Goal: Task Accomplishment & Management: Manage account settings

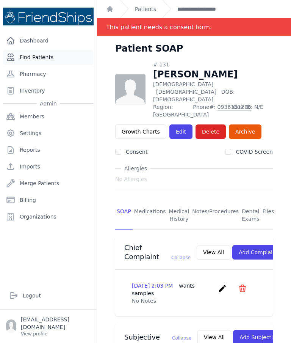
click at [36, 58] on link "Find Patients" at bounding box center [48, 57] width 91 height 15
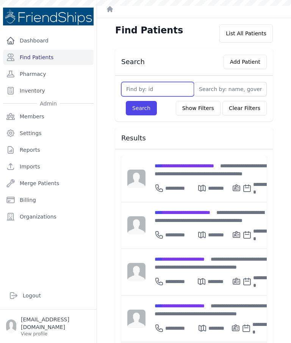
click at [134, 91] on input "text" at bounding box center [157, 89] width 73 height 14
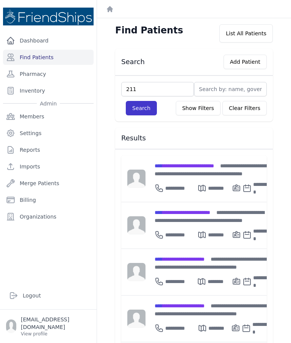
type input "211"
click at [138, 107] on button "Search" at bounding box center [141, 108] width 31 height 14
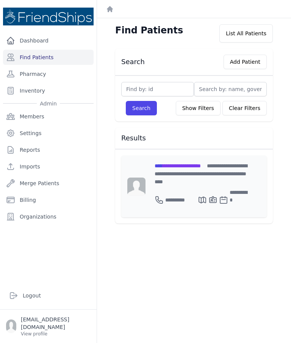
click at [174, 168] on span "**********" at bounding box center [178, 165] width 46 height 5
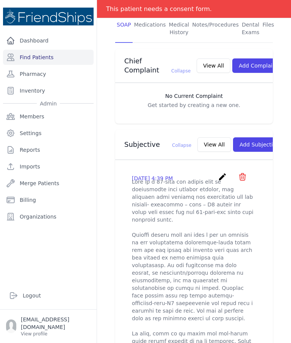
scroll to position [158, 0]
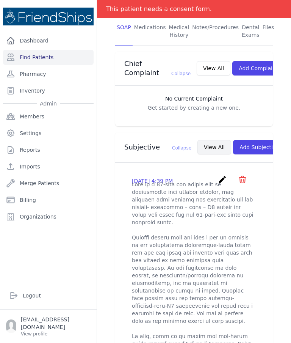
click at [198, 144] on button "View All" at bounding box center [215, 147] width 34 height 14
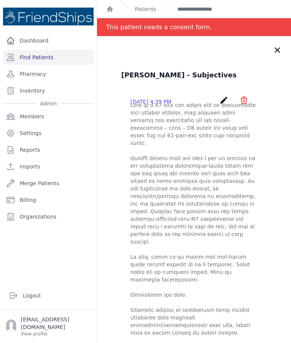
scroll to position [0, 0]
click at [277, 53] on icon at bounding box center [277, 50] width 9 height 9
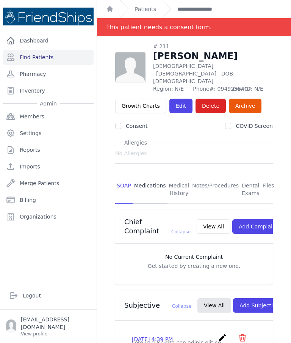
click at [149, 176] on link "Medications" at bounding box center [150, 190] width 35 height 28
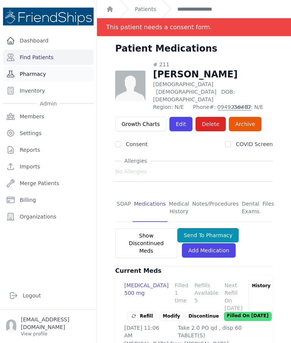
click at [33, 71] on link "Pharmacy" at bounding box center [48, 73] width 91 height 15
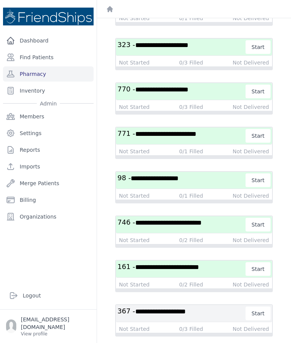
scroll to position [1178, 0]
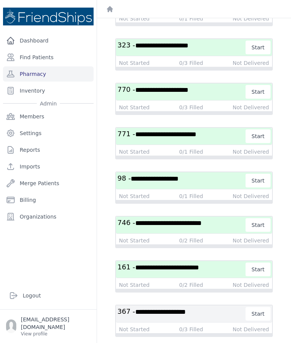
click at [199, 271] on span "**********" at bounding box center [167, 267] width 64 height 7
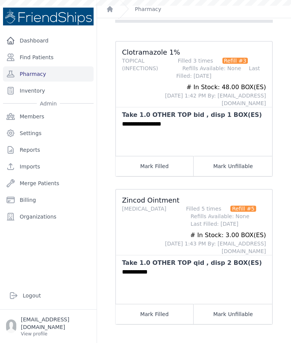
scroll to position [38, 0]
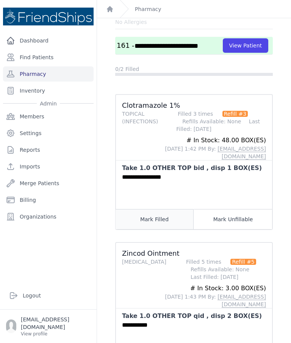
click at [169, 209] on button "Mark Filled" at bounding box center [155, 219] width 78 height 20
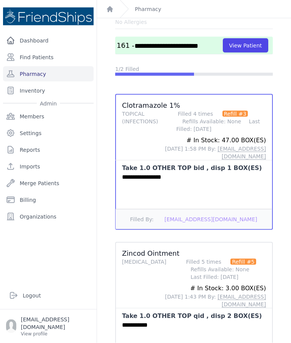
scroll to position [30, 0]
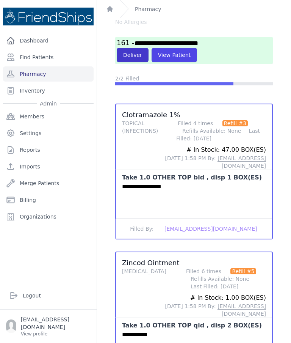
click at [133, 48] on button "Deliver" at bounding box center [133, 55] width 32 height 14
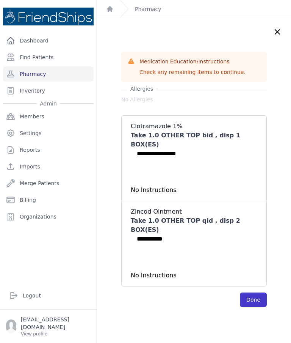
click at [254, 292] on button "Done" at bounding box center [253, 299] width 27 height 14
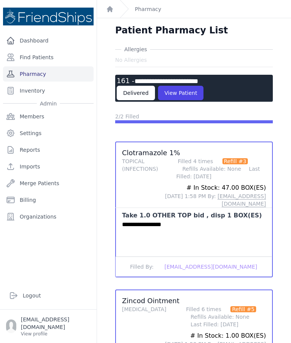
click at [53, 66] on link "Pharmacy" at bounding box center [48, 73] width 91 height 15
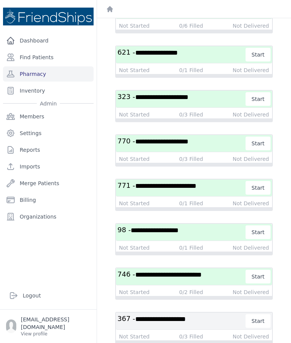
scroll to position [1201, 0]
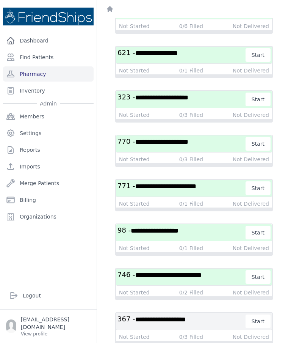
click at [198, 278] on span "**********" at bounding box center [168, 275] width 66 height 7
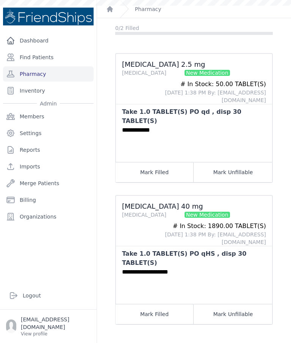
scroll to position [24, 0]
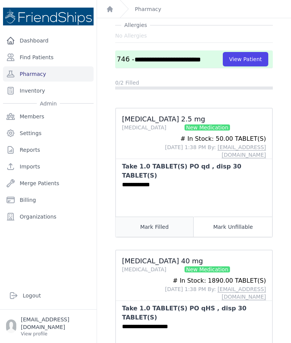
click at [152, 222] on button "Mark Filled" at bounding box center [155, 227] width 78 height 20
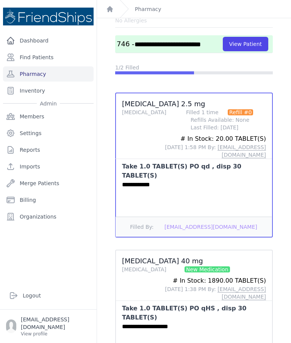
scroll to position [30, 0]
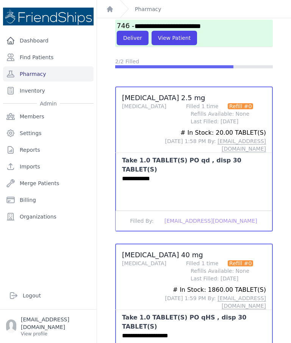
scroll to position [55, 0]
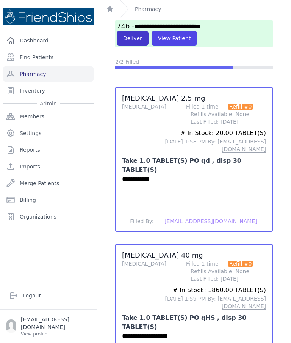
click at [135, 31] on button "Deliver" at bounding box center [133, 38] width 32 height 14
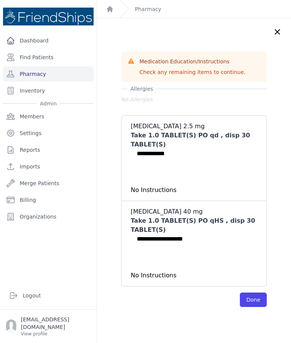
click at [255, 292] on button "Done" at bounding box center [253, 299] width 27 height 14
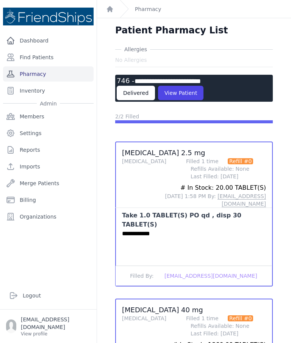
click at [64, 66] on link "Pharmacy" at bounding box center [48, 73] width 91 height 15
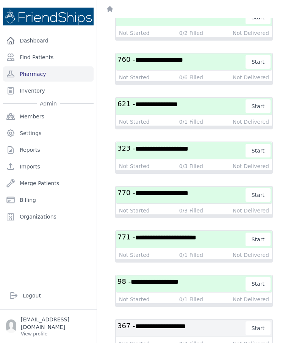
scroll to position [1224, 0]
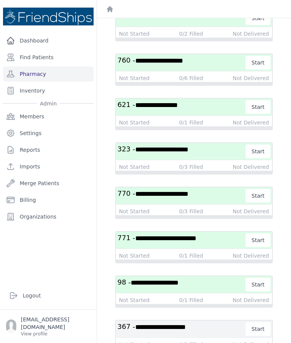
click at [173, 286] on span "**********" at bounding box center [155, 282] width 48 height 7
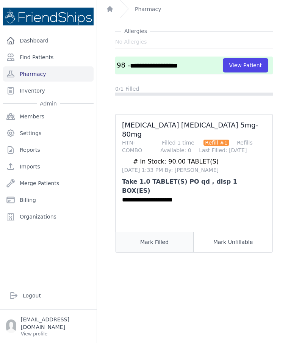
click at [167, 232] on button "Mark Filled" at bounding box center [155, 242] width 78 height 20
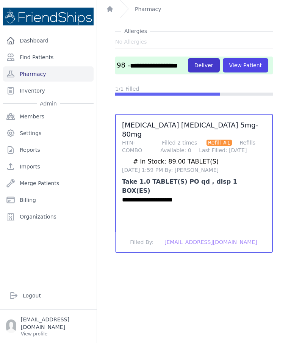
click at [210, 65] on button "Deliver" at bounding box center [204, 65] width 32 height 14
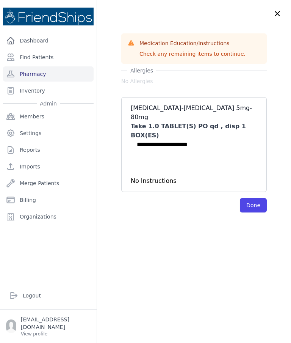
scroll to position [0, 0]
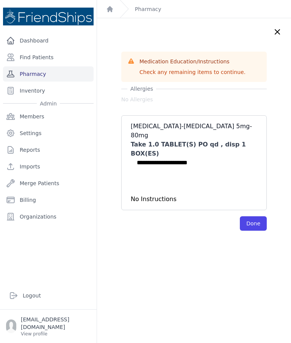
click at [60, 71] on link "Pharmacy" at bounding box center [48, 73] width 91 height 15
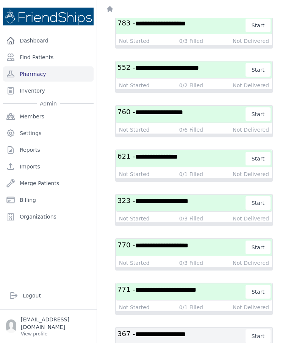
scroll to position [1224, 0]
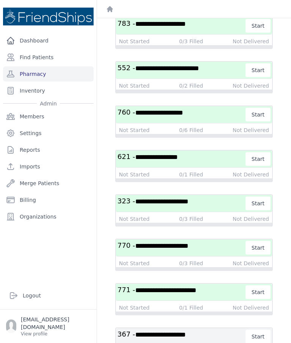
click at [161, 287] on span "**********" at bounding box center [165, 290] width 61 height 7
click at [160, 287] on span "**********" at bounding box center [165, 290] width 61 height 7
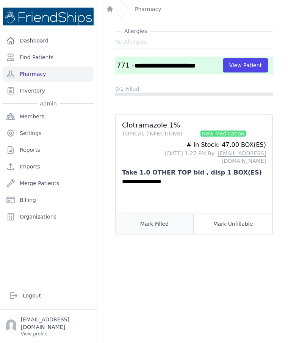
click at [169, 216] on button "Mark Filled" at bounding box center [155, 223] width 78 height 20
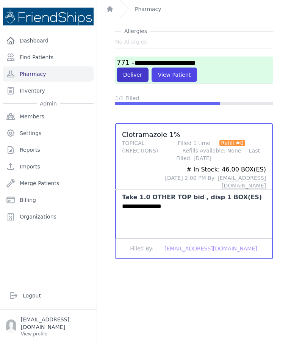
click at [135, 80] on button "Deliver" at bounding box center [133, 74] width 32 height 14
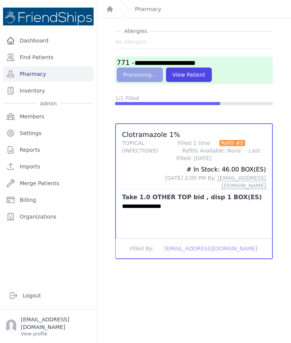
scroll to position [0, 0]
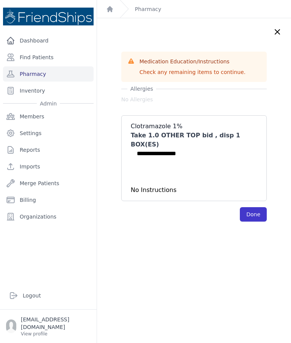
click at [254, 212] on button "Done" at bounding box center [253, 214] width 27 height 14
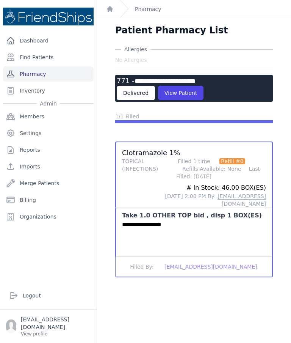
click at [62, 77] on link "Pharmacy" at bounding box center [48, 73] width 91 height 15
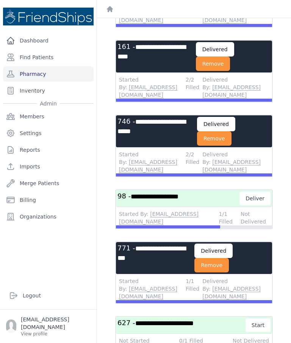
scroll to position [598, 0]
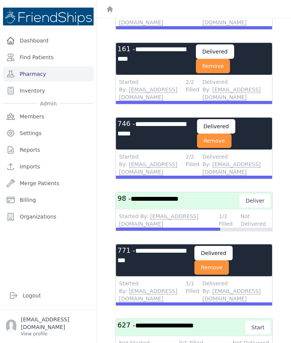
click at [290, 165] on div "**********" at bounding box center [194, 228] width 194 height 1614
click at [179, 202] on span "**********" at bounding box center [155, 198] width 48 height 7
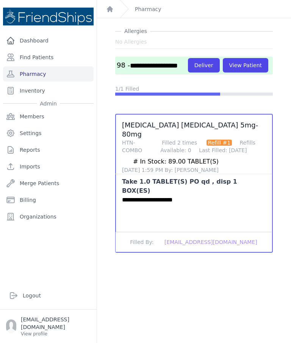
click at [220, 195] on div "**********" at bounding box center [194, 213] width 156 height 36
click at [235, 167] on li "**********" at bounding box center [194, 183] width 158 height 139
click at [209, 67] on button "Deliver" at bounding box center [204, 65] width 32 height 14
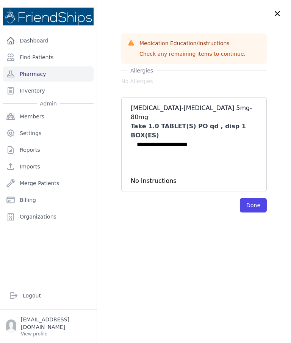
scroll to position [0, 0]
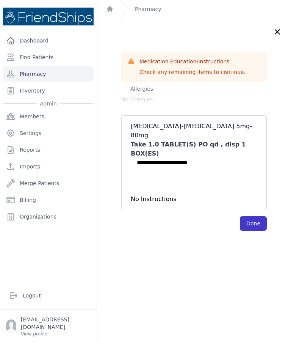
click at [255, 216] on button "Done" at bounding box center [253, 223] width 27 height 14
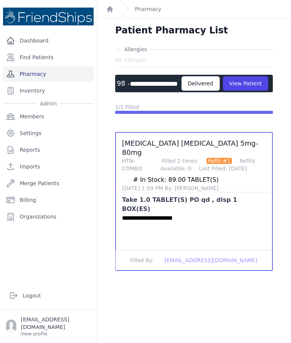
click at [73, 74] on link "Pharmacy" at bounding box center [48, 73] width 91 height 15
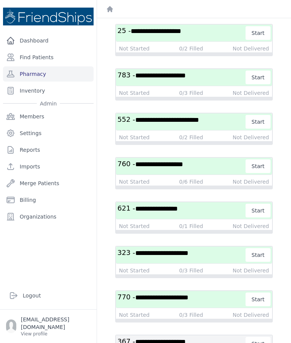
scroll to position [1255, 0]
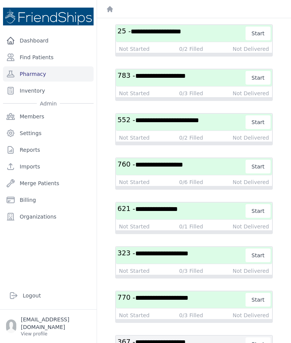
click at [188, 294] on span "**********" at bounding box center [161, 297] width 53 height 7
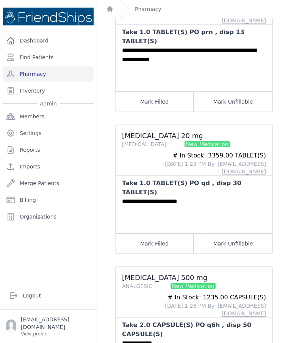
scroll to position [140, 0]
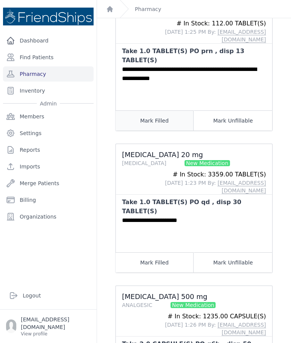
click at [167, 110] on button "Mark Filled" at bounding box center [155, 120] width 78 height 20
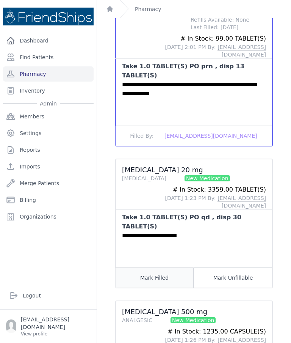
click at [157, 267] on button "Mark Filled" at bounding box center [155, 277] width 78 height 20
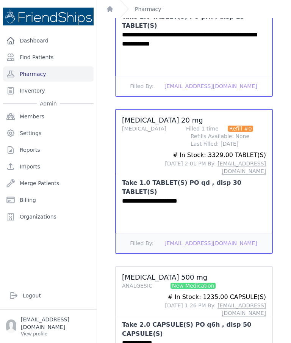
scroll to position [189, 0]
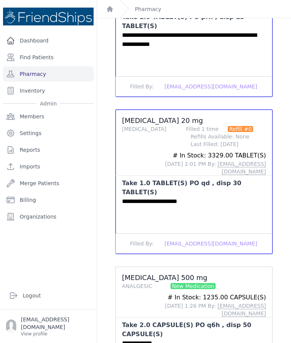
click at [282, 275] on div "**********" at bounding box center [194, 132] width 182 height 551
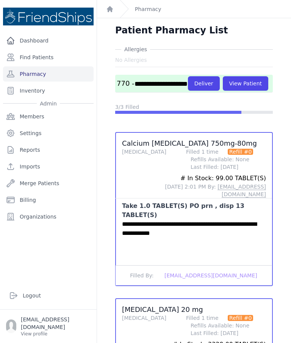
scroll to position [0, 0]
click at [188, 76] on button "Deliver" at bounding box center [204, 83] width 32 height 14
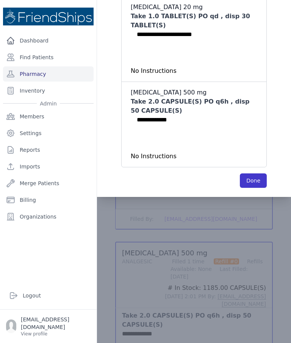
click at [257, 173] on button "Done" at bounding box center [253, 180] width 27 height 14
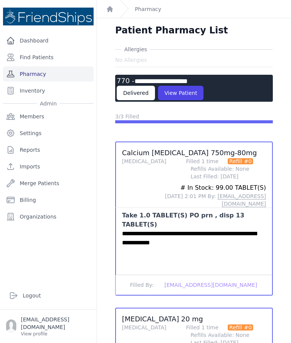
click at [74, 66] on link "Pharmacy" at bounding box center [48, 73] width 91 height 15
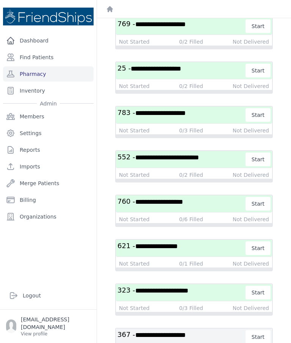
scroll to position [1278, 0]
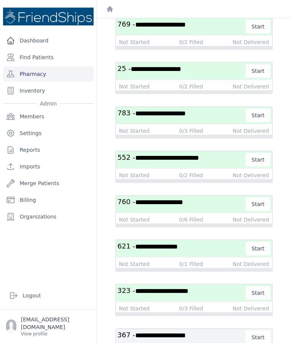
click at [188, 287] on span "**********" at bounding box center [161, 290] width 53 height 7
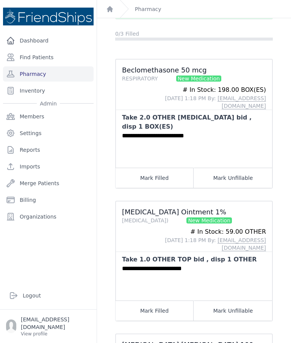
scroll to position [73, 0]
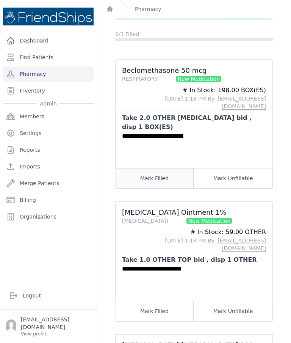
click at [166, 168] on button "Mark Filled" at bounding box center [155, 178] width 78 height 20
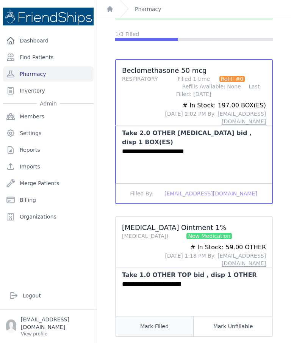
click at [160, 316] on button "Mark Filled" at bounding box center [155, 326] width 78 height 20
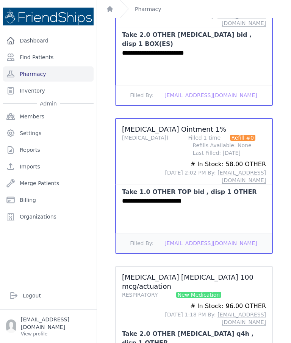
scroll to position [171, 0]
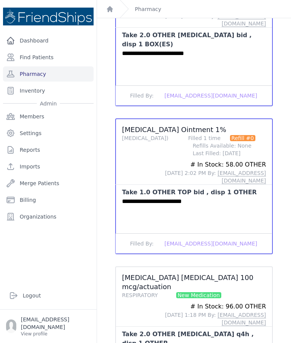
click at [109, 278] on div "**********" at bounding box center [194, 146] width 182 height 542
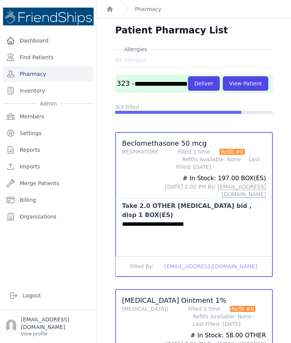
scroll to position [0, 0]
click at [188, 76] on button "Deliver" at bounding box center [204, 83] width 32 height 14
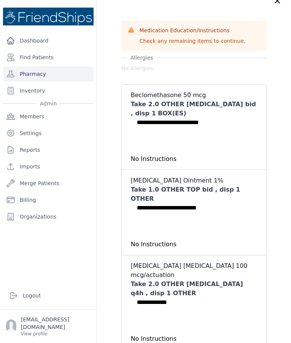
scroll to position [44, 0]
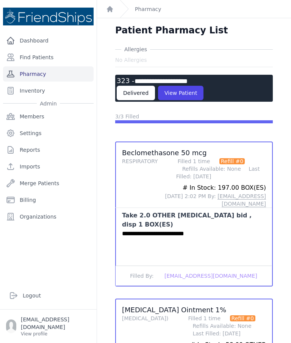
click at [76, 66] on link "Pharmacy" at bounding box center [48, 73] width 91 height 15
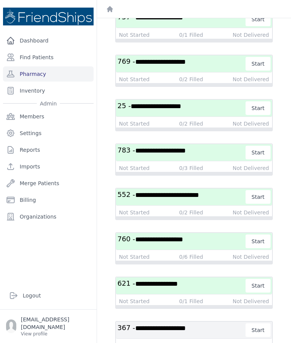
scroll to position [1300, 0]
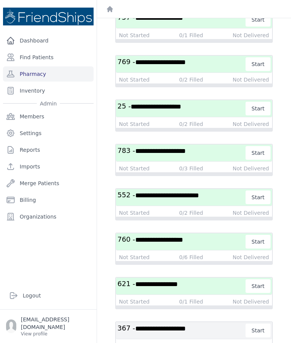
click at [178, 287] on span "**********" at bounding box center [156, 284] width 42 height 7
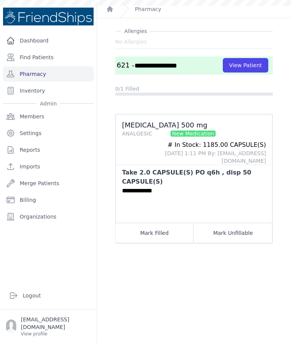
scroll to position [18, 0]
click at [167, 223] on button "Mark Filled" at bounding box center [155, 233] width 78 height 20
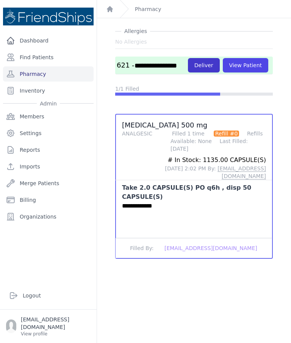
click at [210, 60] on button "Deliver" at bounding box center [204, 65] width 32 height 14
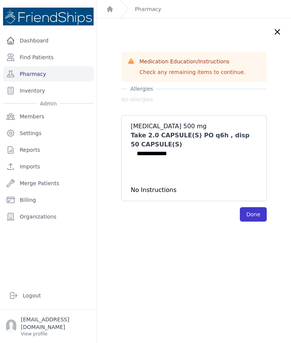
click at [256, 214] on button "Done" at bounding box center [253, 214] width 27 height 14
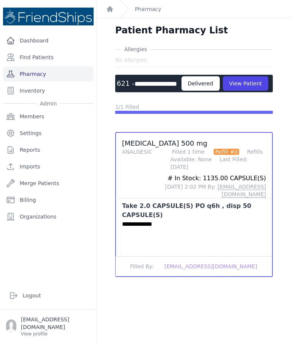
click at [67, 74] on link "Pharmacy" at bounding box center [48, 73] width 91 height 15
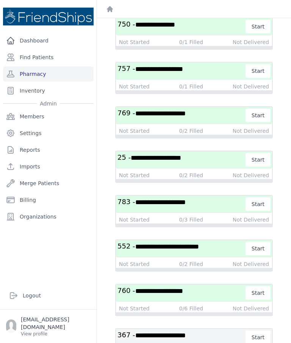
scroll to position [1309, 0]
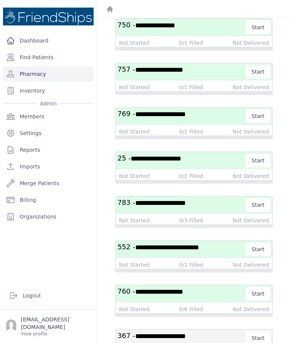
click at [183, 288] on span "**********" at bounding box center [159, 291] width 48 height 7
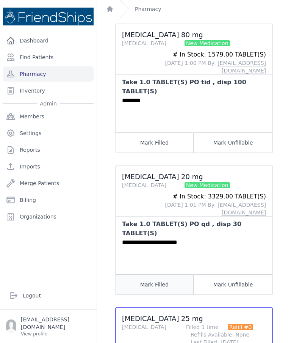
click at [166, 274] on button "Mark Filled" at bounding box center [155, 284] width 78 height 20
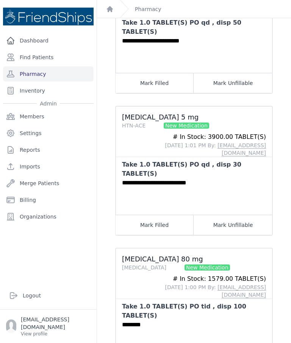
scroll to position [299, 0]
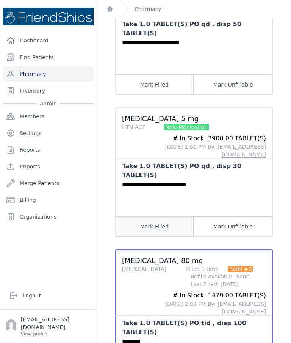
click at [170, 216] on button "Mark Filled" at bounding box center [155, 226] width 78 height 20
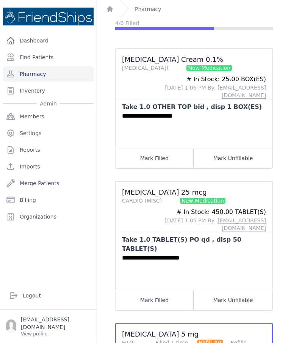
scroll to position [82, 0]
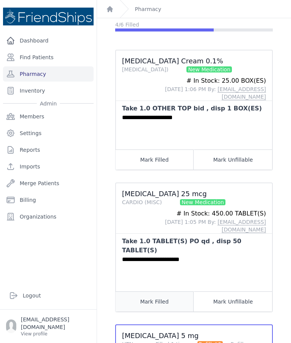
click at [162, 291] on button "Mark Filled" at bounding box center [155, 301] width 78 height 20
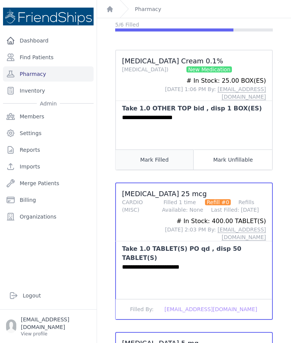
click at [170, 150] on button "Mark Filled" at bounding box center [155, 159] width 78 height 20
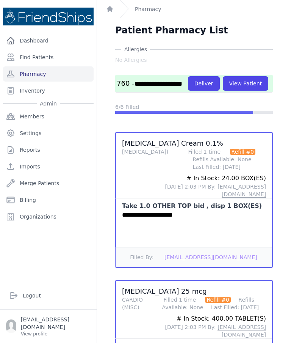
scroll to position [0, 0]
click at [188, 88] on button "Deliver" at bounding box center [204, 83] width 32 height 14
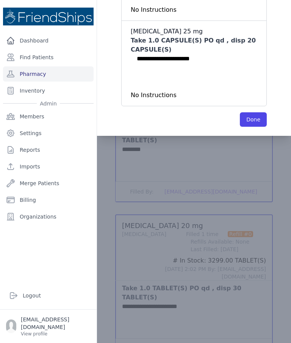
scroll to position [522, 0]
click at [253, 112] on button "Done" at bounding box center [253, 119] width 27 height 14
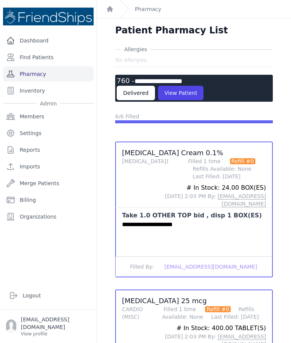
click at [60, 75] on link "Pharmacy" at bounding box center [48, 73] width 91 height 15
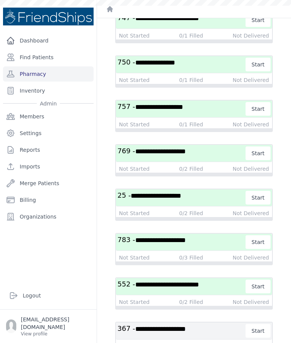
scroll to position [1331, 0]
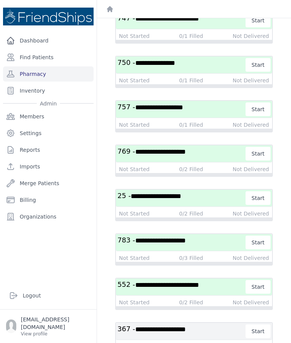
click at [203, 198] on h3 "**********" at bounding box center [182, 198] width 129 height 14
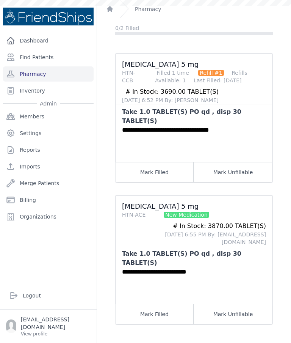
scroll to position [23, 0]
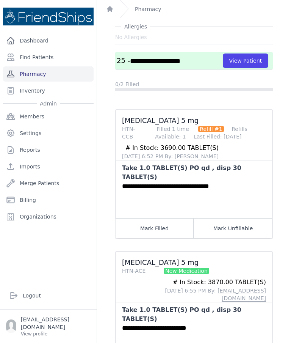
click at [69, 71] on link "Pharmacy" at bounding box center [48, 73] width 91 height 15
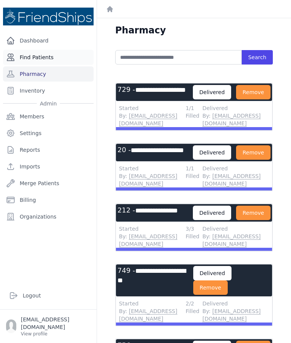
click at [27, 57] on link "Find Patients" at bounding box center [48, 57] width 91 height 15
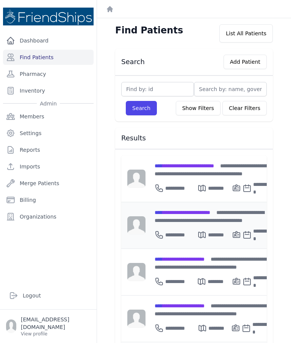
click at [200, 213] on span "**********" at bounding box center [183, 212] width 56 height 5
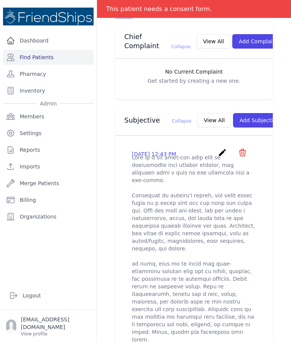
scroll to position [191, 0]
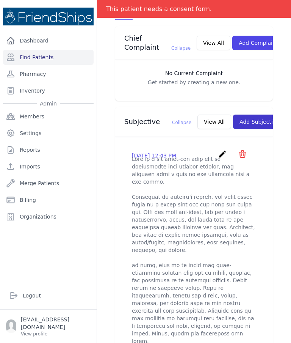
click at [233, 117] on button "Add Subjective" at bounding box center [259, 122] width 53 height 14
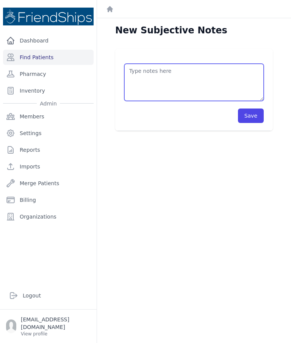
click at [219, 65] on textarea at bounding box center [194, 82] width 140 height 37
type textarea "Pt was called to return to the clinic for"
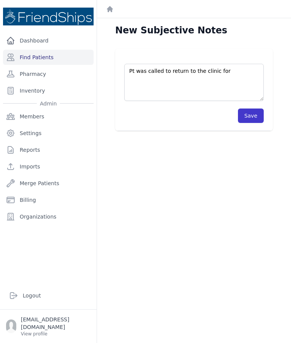
click at [253, 117] on button "Save" at bounding box center [251, 115] width 26 height 14
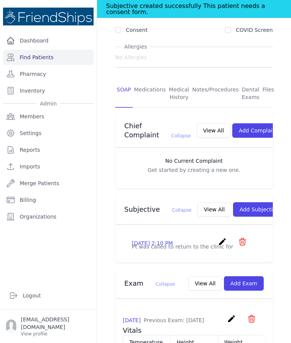
scroll to position [125, 0]
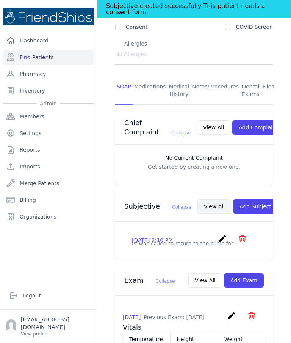
click at [199, 202] on button "View All" at bounding box center [215, 206] width 34 height 14
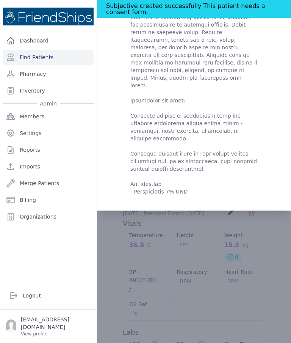
scroll to position [228, 0]
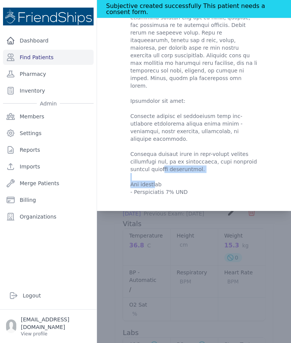
click at [270, 122] on div "Hassan Fadi Shuraidah * - Subjectives 2025-Sep-26 2:10 PM create ​ Delete subje…" at bounding box center [194, 21] width 176 height 360
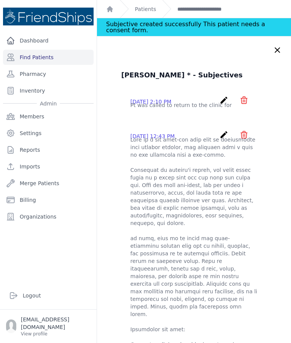
scroll to position [0, 0]
click at [219, 106] on p "Pt was called to return to the clinic for" at bounding box center [193, 105] width 127 height 8
click at [222, 98] on icon "create" at bounding box center [224, 100] width 9 height 9
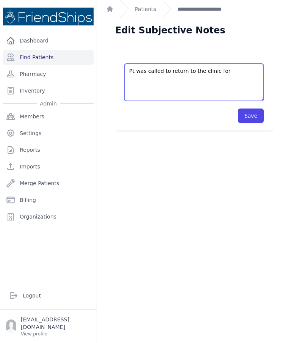
click at [234, 80] on textarea "Pt was called to return to the clinic for" at bounding box center [194, 82] width 140 height 37
paste textarea "topical steroid application"
click at [223, 71] on textarea "Pt was called to return to the clinic for" at bounding box center [194, 82] width 140 height 37
click at [231, 77] on textarea "Pt was called to return to the clinic for" at bounding box center [194, 82] width 140 height 37
click at [182, 69] on textarea "Pt was called to return to the clinic for" at bounding box center [194, 82] width 140 height 37
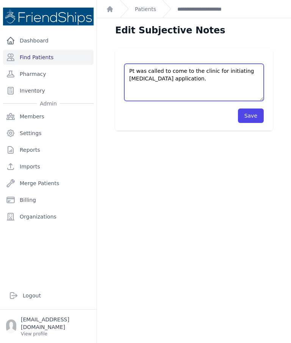
click at [213, 77] on textarea "Pt was called to return to the clinic for" at bounding box center [194, 82] width 140 height 37
click at [181, 68] on textarea "Pt was called to return to the clinic for" at bounding box center [194, 82] width 140 height 37
click at [224, 83] on textarea "Pt was called to return to the clinic for" at bounding box center [194, 82] width 140 height 37
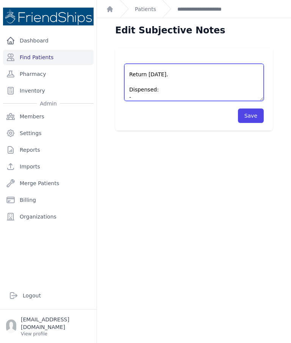
scroll to position [19, 0]
click at [203, 94] on textarea "Pt was called to return to the clinic for" at bounding box center [194, 82] width 140 height 37
click at [180, 97] on textarea "Pt was called to return to the clinic for" at bounding box center [194, 82] width 140 height 37
click at [184, 96] on textarea "Pt was called to return to the clinic for" at bounding box center [194, 82] width 140 height 37
click at [214, 91] on textarea "Pt was called to return to the clinic for" at bounding box center [194, 82] width 140 height 37
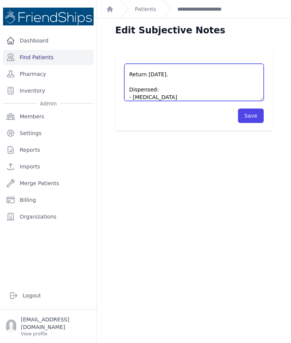
click at [198, 97] on textarea "Pt was called to return to the clinic for" at bounding box center [194, 82] width 140 height 37
click at [218, 98] on textarea "Pt was called to return to the clinic for" at bounding box center [194, 82] width 140 height 37
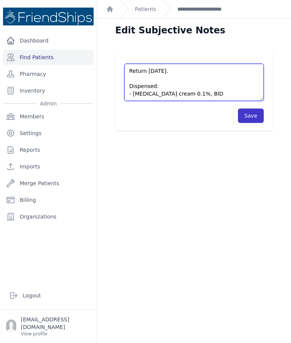
type textarea "Pt was called to comeback to the clinic for initiating topical steroid applicat…"
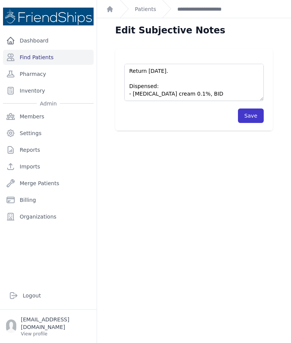
click at [247, 116] on button "Save" at bounding box center [251, 115] width 26 height 14
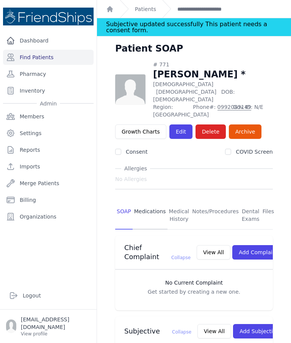
click at [152, 201] on link "Medications" at bounding box center [150, 215] width 35 height 28
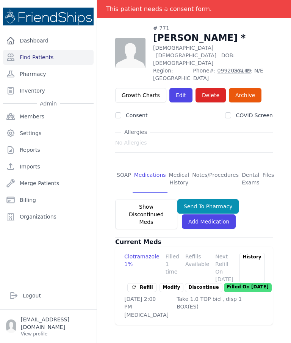
scroll to position [36, 0]
click at [213, 214] on link "Add Medication" at bounding box center [209, 221] width 54 height 14
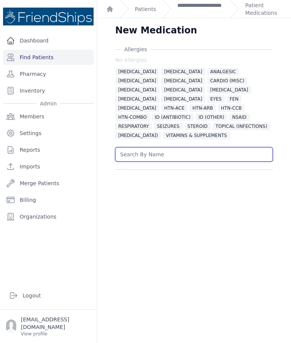
click at [205, 154] on input "text" at bounding box center [194, 154] width 158 height 14
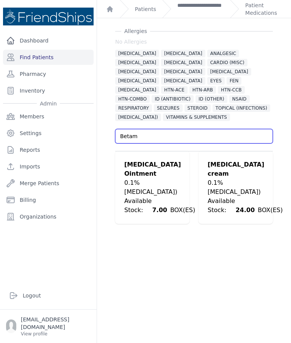
scroll to position [18, 0]
type input "Betam"
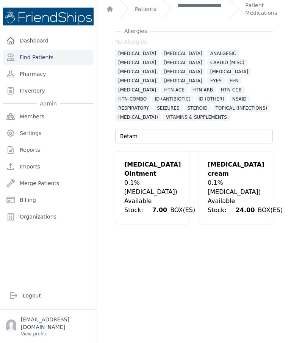
click at [278, 112] on div "Allergies No Allergies ALLERGIES ALPHA 1 BLOCKER ANALGESIC ANTICOAGULANT BETA B…" at bounding box center [194, 125] width 182 height 196
click at [251, 174] on div "Betamethasone valerate cream" at bounding box center [245, 169] width 75 height 18
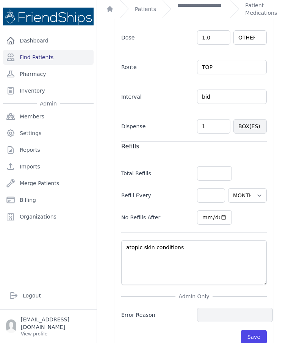
scroll to position [259, 0]
click at [286, 245] on div "New Medication Allergies No Allergies ALLERGIES ALPHA 1 BLOCKER ANALGESIC ANTIC…" at bounding box center [194, 58] width 194 height 598
click at [280, 252] on div "Allergies No Allergies ALLERGIES ALPHA 1 BLOCKER ANALGESIC ANTICOAGULANT BETA B…" at bounding box center [194, 68] width 182 height 564
click at [257, 330] on button "Save" at bounding box center [254, 337] width 26 height 14
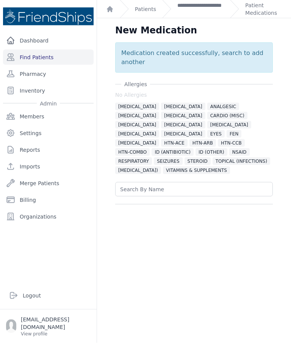
scroll to position [0, 0]
click at [263, 15] on link "Patient Medications" at bounding box center [263, 9] width 37 height 15
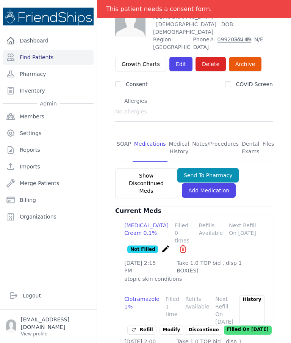
scroll to position [67, 0]
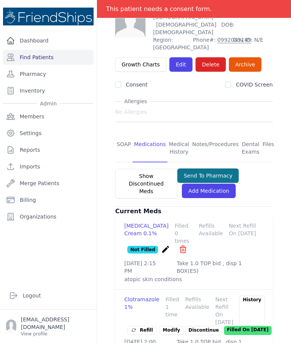
click at [219, 168] on button "Send To Pharmacy" at bounding box center [208, 175] width 62 height 14
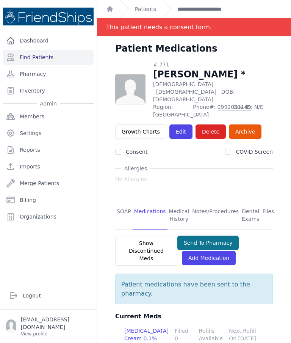
scroll to position [0, 0]
click at [35, 73] on link "Pharmacy" at bounding box center [48, 73] width 91 height 15
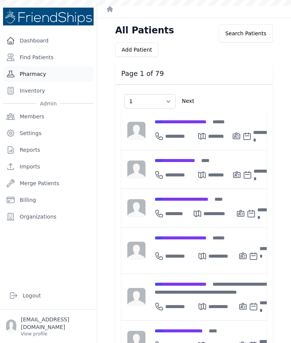
click at [40, 74] on link "Pharmacy" at bounding box center [48, 73] width 91 height 15
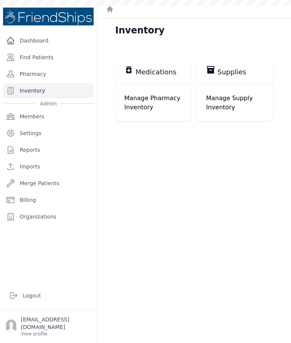
click at [137, 104] on p "Manage Pharmacy Inventory" at bounding box center [153, 103] width 58 height 18
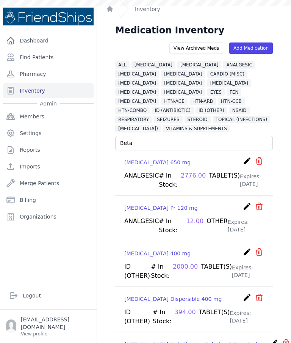
type input "Betam"
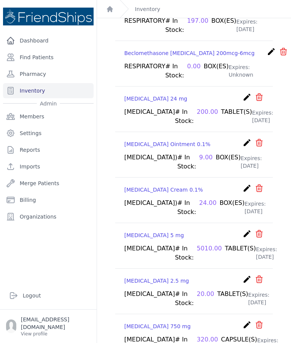
scroll to position [1383, 0]
click at [30, 59] on link "Find Patients" at bounding box center [48, 57] width 91 height 15
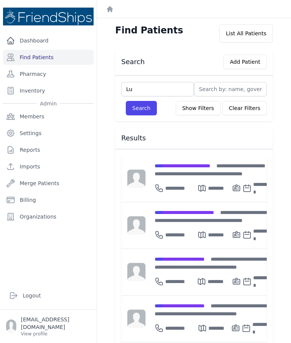
type input "L"
click at [243, 89] on input "text" at bounding box center [230, 89] width 73 height 14
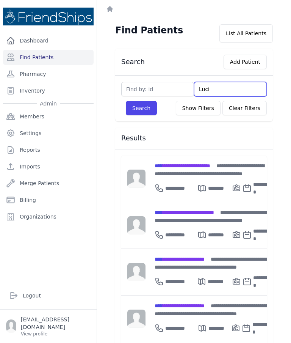
type input "Lucin"
type input "Lucine"
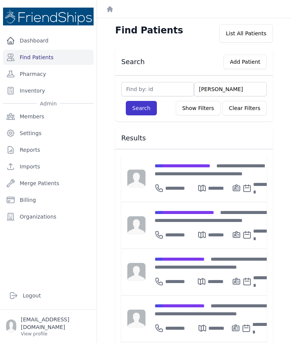
click at [141, 110] on button "Search" at bounding box center [141, 108] width 31 height 14
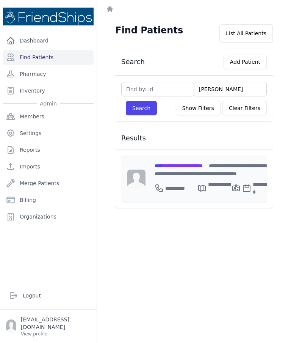
click at [178, 171] on div "**********" at bounding box center [213, 170] width 117 height 16
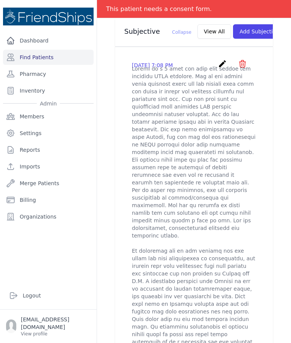
scroll to position [281, 0]
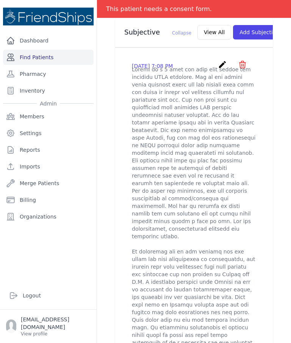
click at [29, 58] on link "Find Patients" at bounding box center [48, 57] width 91 height 15
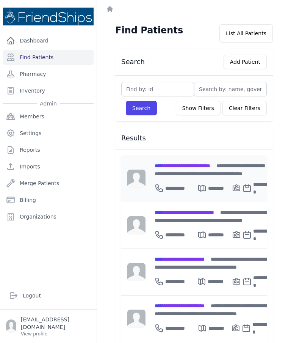
click at [188, 170] on div "**********" at bounding box center [214, 170] width 118 height 16
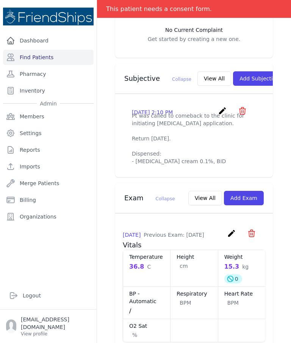
scroll to position [232, 0]
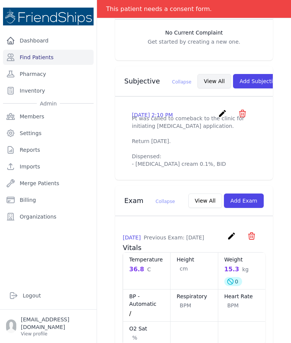
click at [198, 79] on button "View All" at bounding box center [215, 81] width 34 height 14
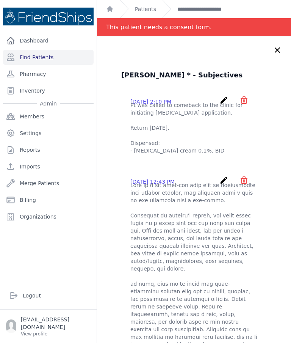
scroll to position [0, 0]
click at [281, 48] on icon at bounding box center [277, 50] width 9 height 9
click at [279, 58] on div "[PERSON_NAME] * - Subjectives [DATE] 2:10 PM create ​ Delete subjective - Pt wa…" at bounding box center [194, 260] width 194 height 448
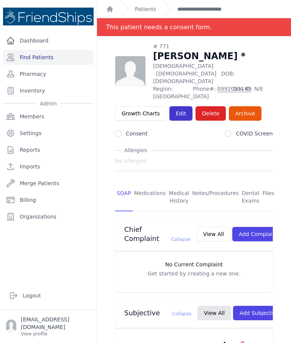
click at [179, 106] on link "Edit" at bounding box center [181, 113] width 23 height 14
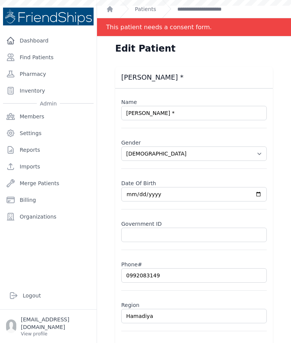
select select "male"
click at [39, 57] on link "Find Patients" at bounding box center [48, 57] width 91 height 15
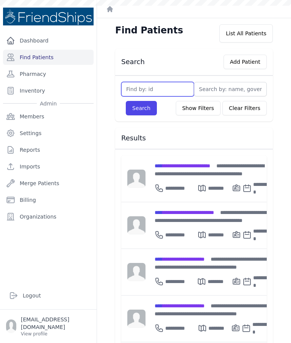
click at [144, 88] on input "text" at bounding box center [157, 89] width 73 height 14
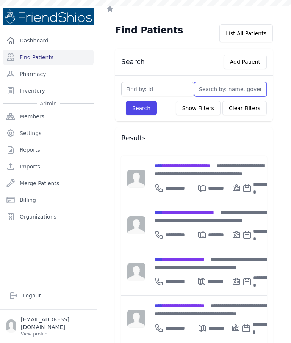
click at [230, 91] on input "text" at bounding box center [230, 89] width 73 height 14
type input "L"
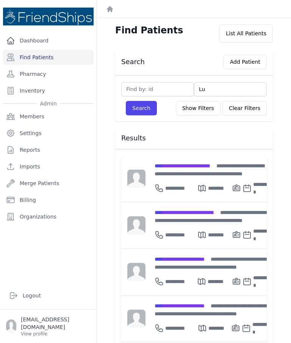
type input "Luc"
type input "Lucine"
click at [133, 115] on button "Search" at bounding box center [141, 108] width 31 height 14
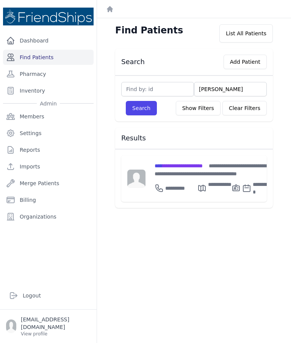
click at [49, 60] on link "Find Patients" at bounding box center [48, 57] width 91 height 15
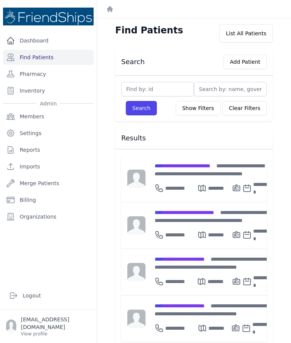
scroll to position [0, 0]
click at [157, 96] on input "text" at bounding box center [157, 89] width 73 height 14
type input "367"
click at [143, 105] on button "Search" at bounding box center [141, 108] width 31 height 14
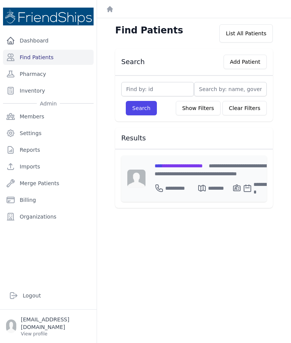
click at [185, 171] on div "**********" at bounding box center [213, 170] width 117 height 16
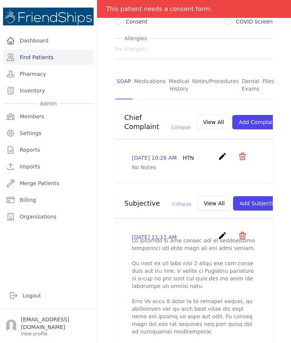
scroll to position [114, 0]
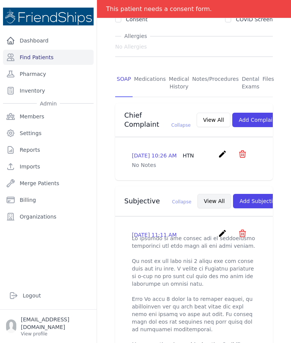
click at [198, 201] on button "View All" at bounding box center [215, 201] width 34 height 14
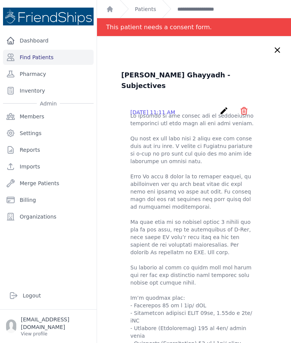
scroll to position [0, 0]
click at [275, 48] on icon at bounding box center [277, 50] width 5 height 5
click at [277, 53] on icon at bounding box center [277, 50] width 9 height 9
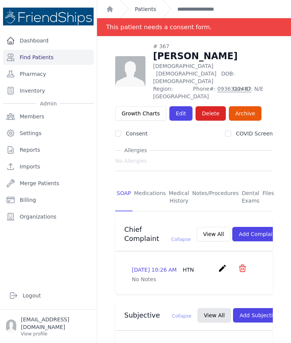
click at [152, 13] on link "Patients" at bounding box center [145, 9] width 21 height 8
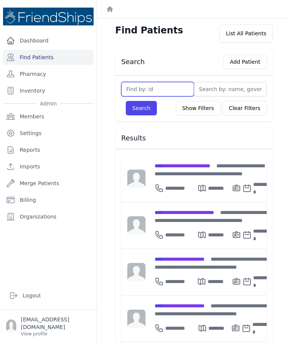
click at [138, 90] on input "text" at bounding box center [157, 89] width 73 height 14
type input "509"
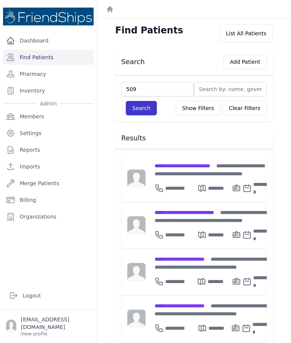
click at [153, 111] on button "Search" at bounding box center [141, 108] width 31 height 14
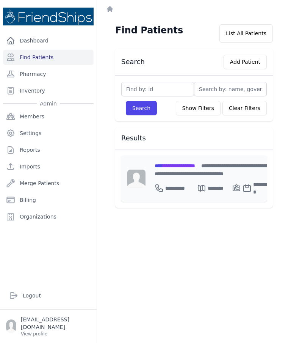
click at [173, 168] on span "**********" at bounding box center [175, 165] width 41 height 5
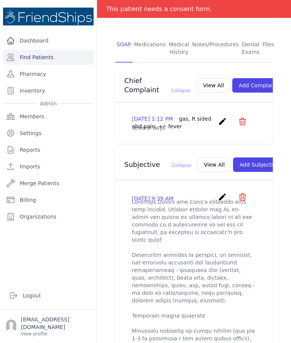
scroll to position [161, 0]
click at [198, 159] on button "View All" at bounding box center [215, 164] width 34 height 14
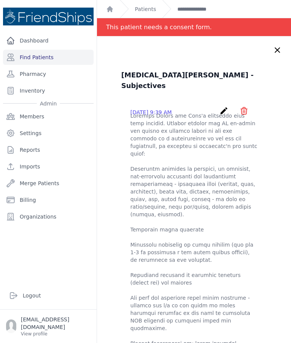
scroll to position [0, 0]
click at [278, 47] on icon at bounding box center [277, 50] width 9 height 9
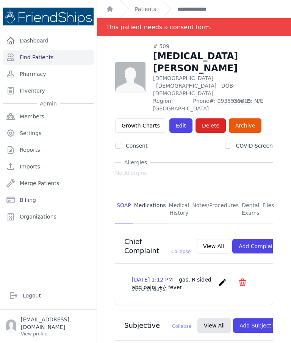
click at [153, 195] on link "Medications" at bounding box center [150, 209] width 35 height 28
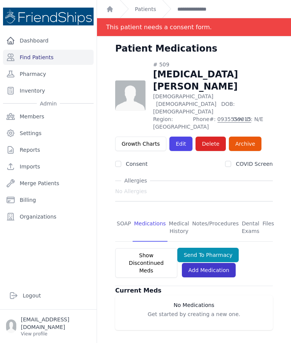
click at [208, 263] on link "Add Medication" at bounding box center [209, 270] width 54 height 14
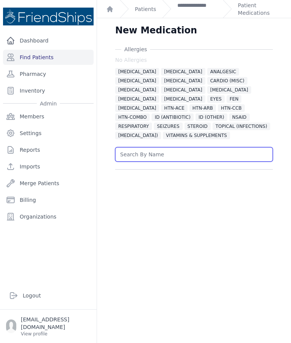
click at [203, 159] on input "text" at bounding box center [194, 154] width 158 height 14
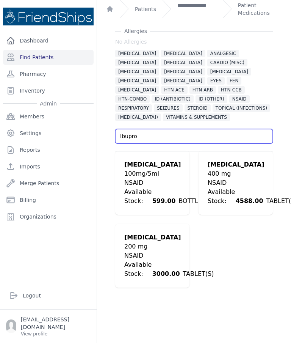
scroll to position [4, 0]
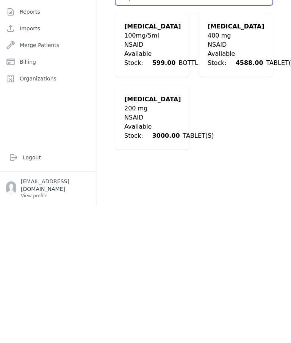
type input "Ibupro"
click at [240, 187] on div "Available Stock: 4588.00 TABLET(S)" at bounding box center [252, 196] width 89 height 18
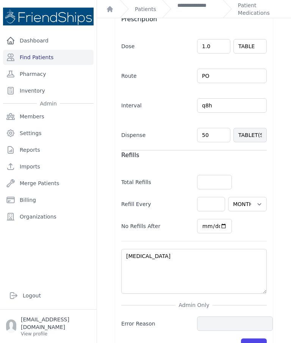
scroll to position [241, 0]
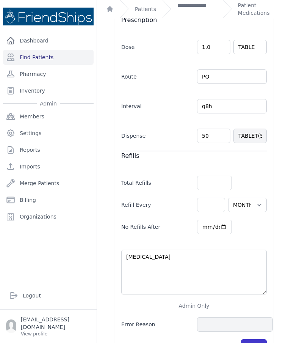
click at [258, 339] on button "Save" at bounding box center [254, 346] width 26 height 14
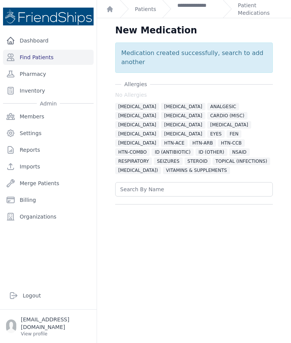
click at [184, 182] on input "text" at bounding box center [194, 189] width 158 height 14
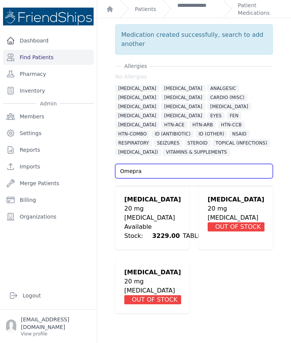
scroll to position [18, 0]
type input "Omepra"
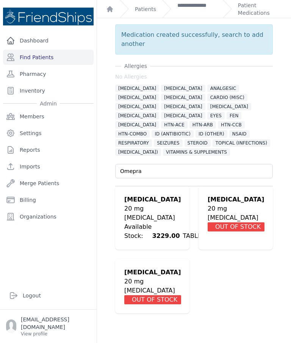
click at [168, 204] on div "20 mg" at bounding box center [168, 208] width 89 height 9
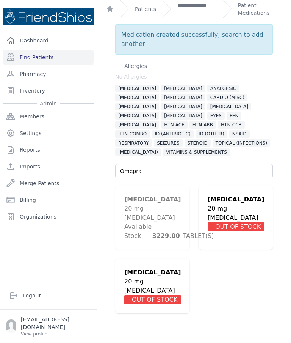
click at [168, 213] on div "GASTRO" at bounding box center [168, 217] width 89 height 9
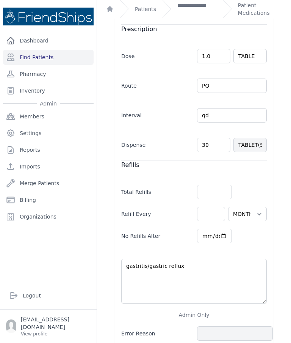
scroll to position [30, 0]
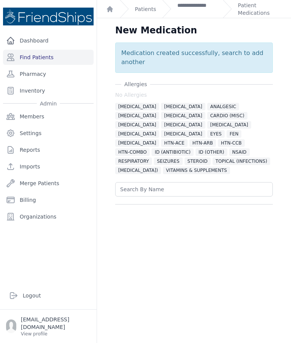
scroll to position [7, 0]
click at [261, 5] on link "Patient Medications" at bounding box center [260, 9] width 44 height 15
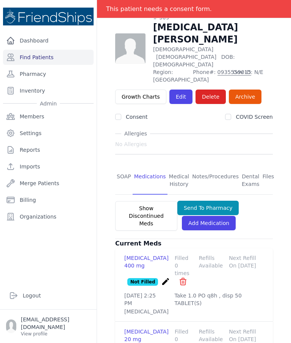
scroll to position [47, 0]
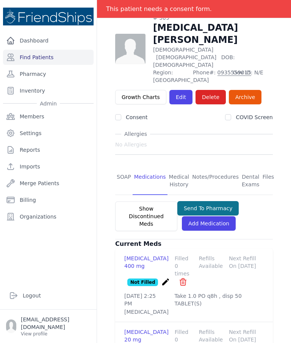
click at [229, 201] on button "Send To Pharmacy" at bounding box center [208, 208] width 62 height 14
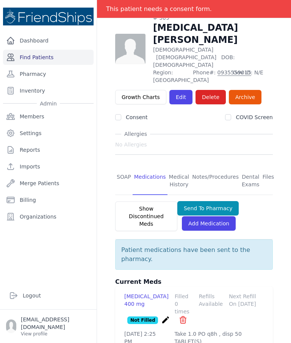
click at [44, 50] on link "Find Patients" at bounding box center [48, 57] width 91 height 15
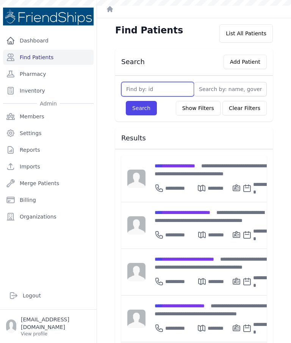
click at [167, 89] on input "text" at bounding box center [157, 89] width 73 height 14
type input "66"
type input "669"
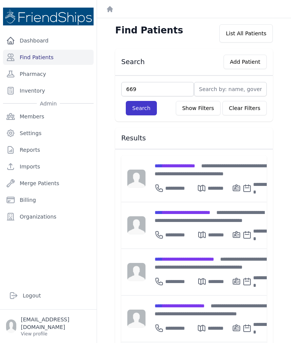
click at [151, 109] on button "Search" at bounding box center [141, 108] width 31 height 14
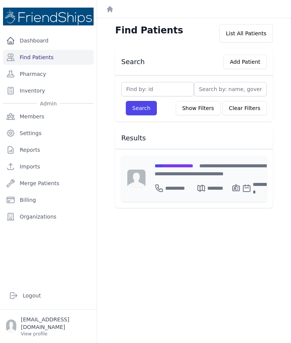
click at [193, 163] on span "**********" at bounding box center [174, 165] width 39 height 5
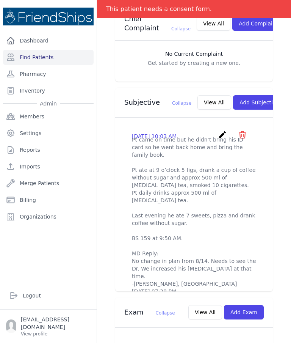
scroll to position [209, 0]
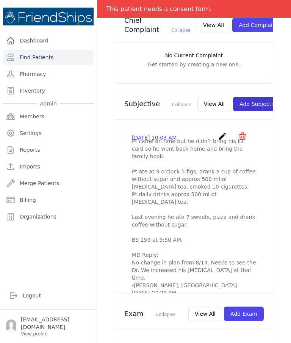
click at [248, 98] on button "Add Subjective" at bounding box center [259, 104] width 53 height 14
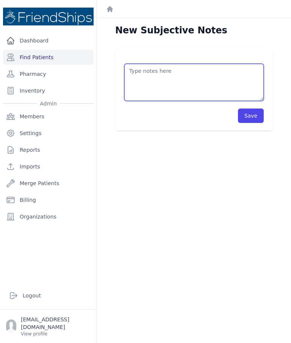
click at [208, 81] on textarea at bounding box center [194, 82] width 140 height 37
type textarea "Pt didn’t show up to the clinic on [DATE] as scheduled."
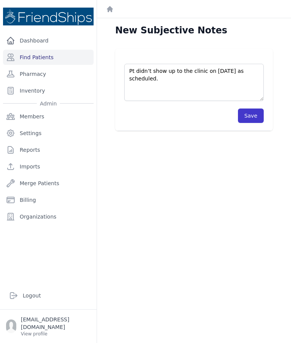
click at [248, 116] on button "Save" at bounding box center [251, 115] width 26 height 14
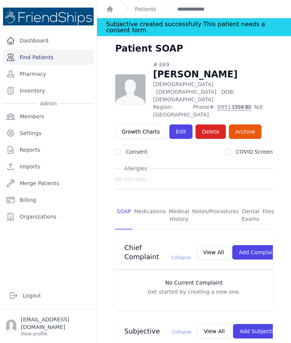
click at [37, 57] on link "Find Patients" at bounding box center [48, 57] width 91 height 15
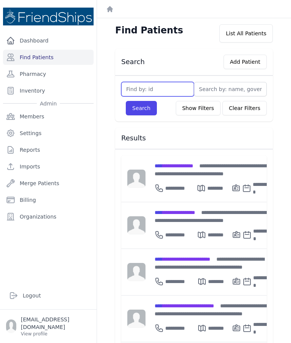
click at [162, 91] on input "text" at bounding box center [157, 89] width 73 height 14
type input "25"
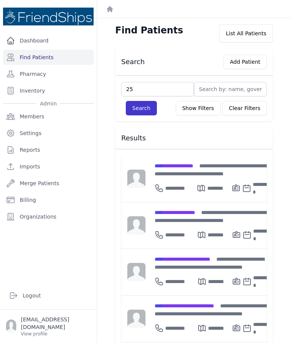
click at [139, 104] on button "Search" at bounding box center [141, 108] width 31 height 14
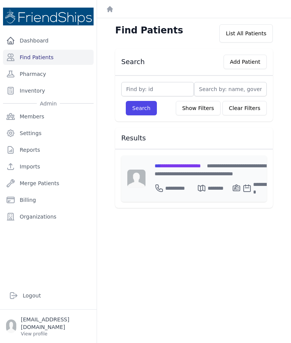
click at [193, 164] on span "**********" at bounding box center [178, 165] width 46 height 5
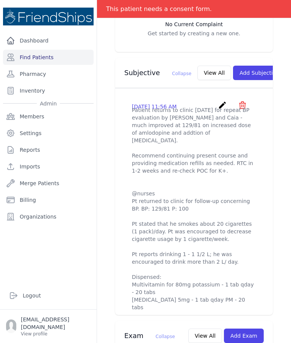
scroll to position [248, 0]
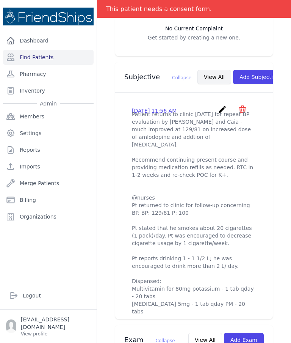
click at [198, 70] on button "View All" at bounding box center [215, 77] width 34 height 14
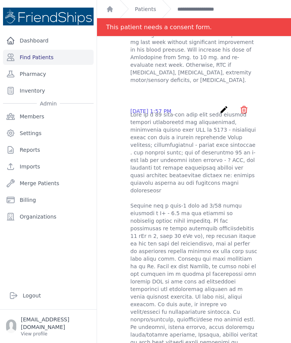
scroll to position [821, 0]
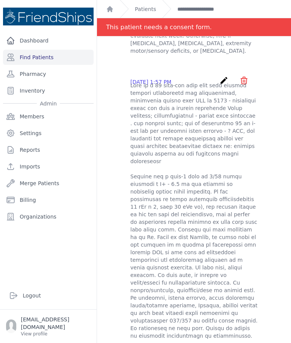
click at [215, 76] on div "[DATE] 1:57 PM create ​ Are you sure? This action cannot be undone! Confirm Can…" at bounding box center [193, 82] width 127 height 12
click at [225, 76] on icon "create" at bounding box center [224, 80] width 9 height 9
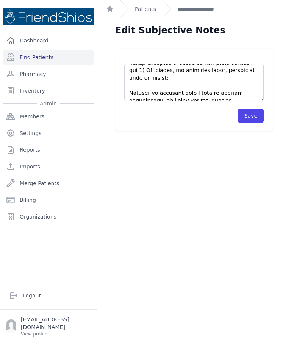
scroll to position [485, 0]
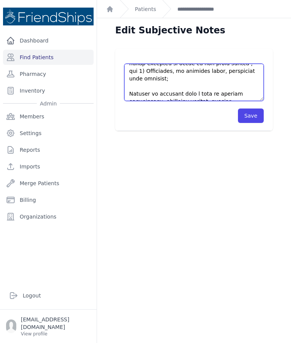
click at [241, 91] on textarea at bounding box center [194, 82] width 140 height 37
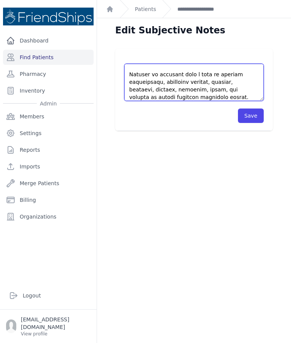
scroll to position [505, 0]
type textarea "This is a [DEMOGRAPHIC_DATA] [DEMOGRAPHIC_DATA] with past medical history signi…"
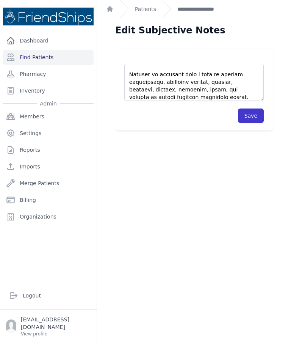
click at [259, 119] on button "Save" at bounding box center [251, 115] width 26 height 14
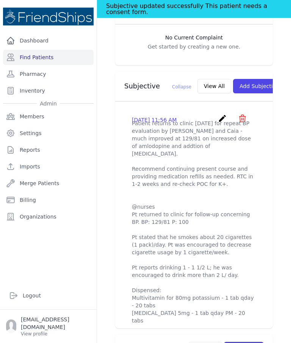
scroll to position [257, 0]
click at [201, 78] on button "View All" at bounding box center [215, 85] width 34 height 14
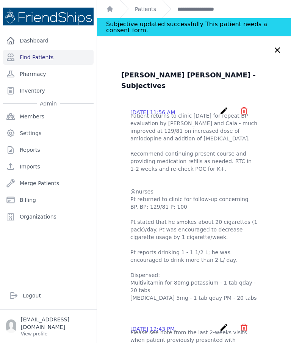
scroll to position [0, 0]
click at [278, 46] on icon at bounding box center [277, 50] width 9 height 9
click at [280, 42] on div "Patient SOAP" at bounding box center [194, 51] width 182 height 18
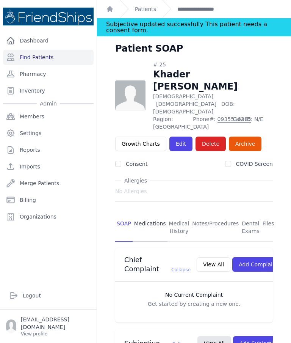
click at [151, 213] on link "Medications" at bounding box center [150, 227] width 35 height 28
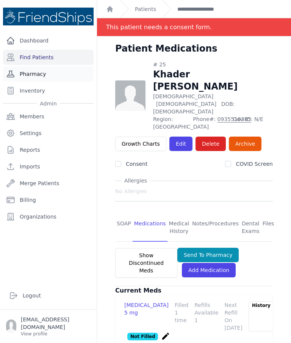
click at [44, 66] on link "Pharmacy" at bounding box center [48, 73] width 91 height 15
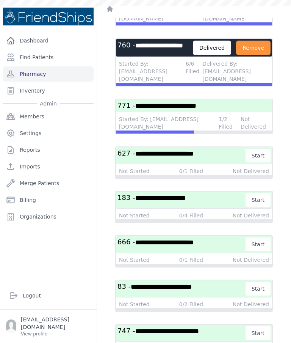
scroll to position [992, 0]
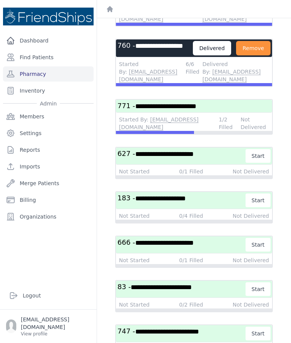
click at [184, 110] on span "**********" at bounding box center [165, 106] width 61 height 7
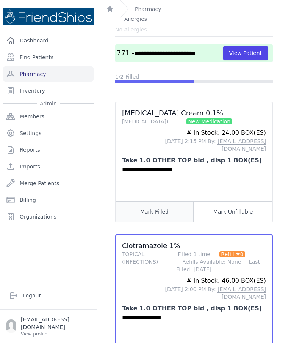
click at [164, 202] on button "Mark Filled" at bounding box center [155, 211] width 78 height 20
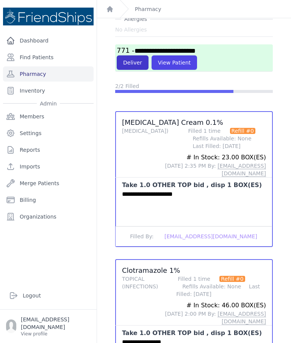
click at [125, 58] on button "Deliver" at bounding box center [133, 62] width 32 height 14
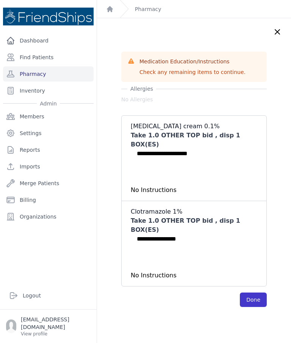
click at [255, 292] on button "Done" at bounding box center [253, 299] width 27 height 14
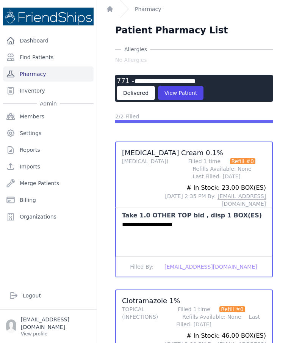
click at [68, 74] on link "Pharmacy" at bounding box center [48, 73] width 91 height 15
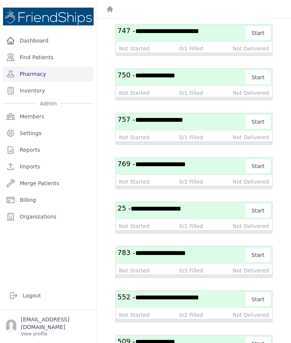
scroll to position [1321, 0]
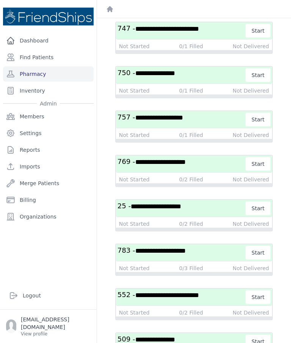
click at [215, 209] on h3 "**********" at bounding box center [182, 208] width 129 height 14
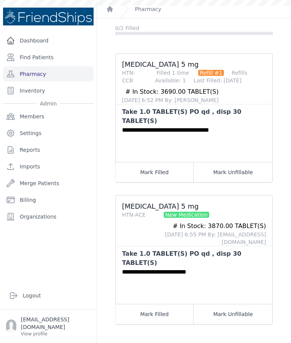
scroll to position [23, 0]
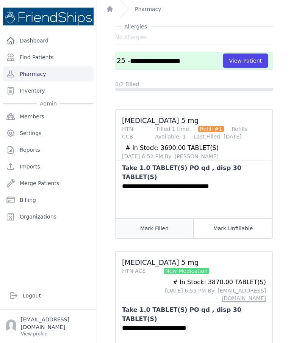
click at [170, 222] on button "Mark Filled" at bounding box center [155, 228] width 78 height 20
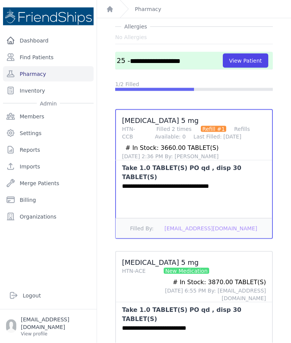
scroll to position [30, 0]
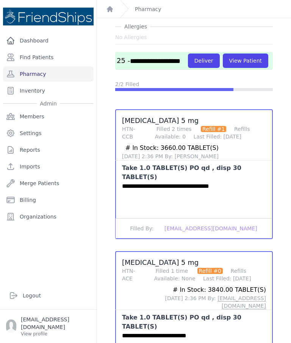
click at [188, 53] on button "Deliver" at bounding box center [204, 60] width 32 height 14
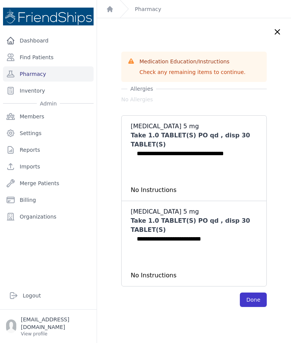
click at [262, 292] on button "Done" at bounding box center [253, 299] width 27 height 14
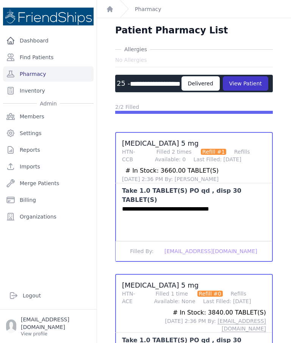
click at [223, 76] on button "View Patient" at bounding box center [246, 83] width 46 height 14
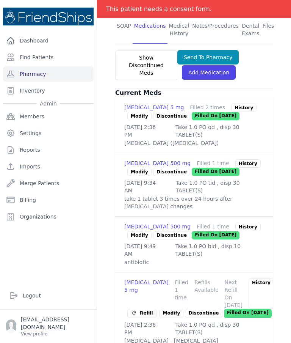
scroll to position [199, 0]
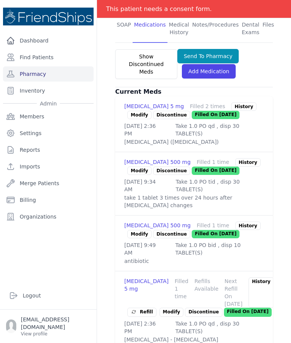
click at [231, 102] on div "History" at bounding box center [243, 106] width 25 height 8
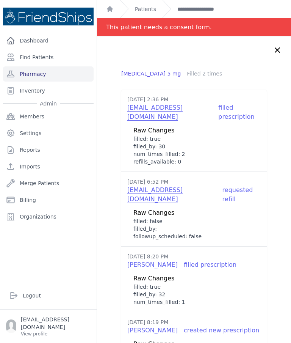
scroll to position [0, 0]
click at [279, 46] on icon at bounding box center [277, 50] width 9 height 9
click at [281, 46] on icon at bounding box center [277, 50] width 9 height 9
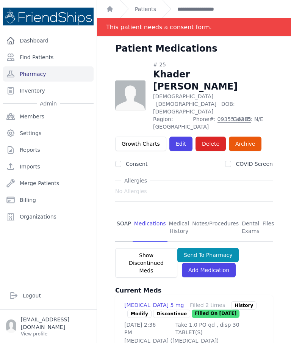
click at [127, 213] on link "SOAP" at bounding box center [123, 227] width 17 height 28
click at [125, 213] on link "SOAP" at bounding box center [123, 227] width 17 height 28
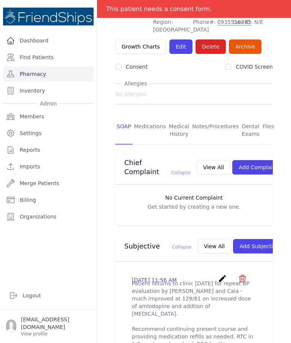
scroll to position [102, 0]
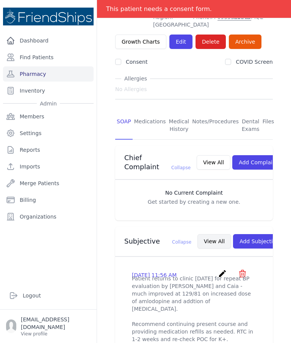
click at [198, 234] on button "View All" at bounding box center [215, 241] width 34 height 14
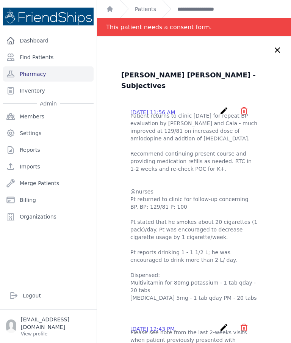
scroll to position [0, 0]
click at [278, 46] on icon at bounding box center [277, 50] width 9 height 9
click at [277, 48] on icon at bounding box center [277, 50] width 5 height 5
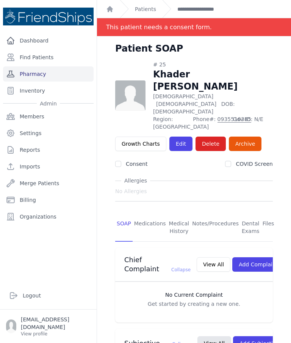
click at [66, 66] on link "Pharmacy" at bounding box center [48, 73] width 91 height 15
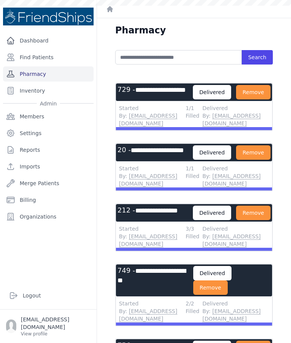
click at [63, 75] on link "Pharmacy" at bounding box center [48, 73] width 91 height 15
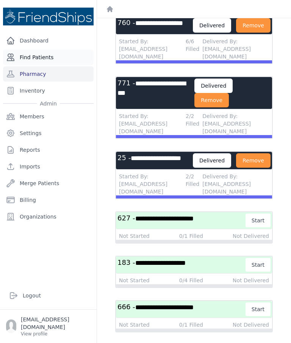
scroll to position [1005, 0]
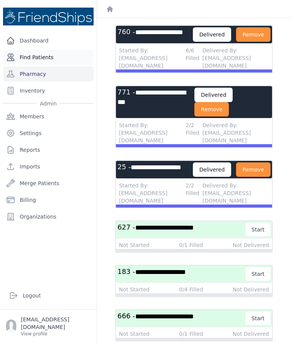
click at [42, 56] on link "Find Patients" at bounding box center [48, 57] width 91 height 15
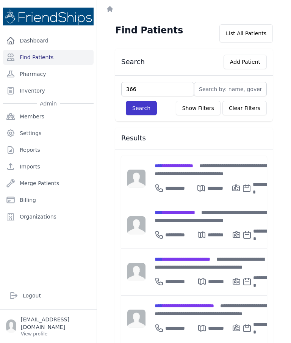
type input "366"
click at [139, 111] on button "Search" at bounding box center [141, 108] width 31 height 14
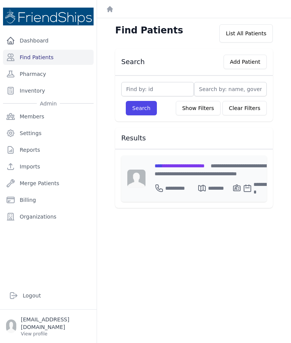
click at [196, 165] on span "**********" at bounding box center [180, 165] width 50 height 5
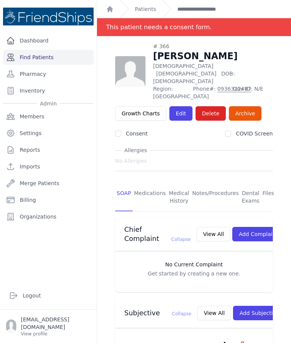
click at [29, 57] on link "Find Patients" at bounding box center [48, 57] width 91 height 15
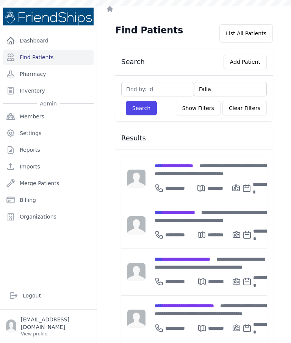
type input "Fallah"
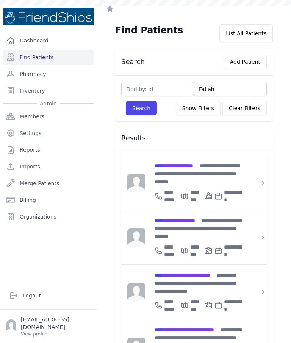
click at [138, 110] on button "Search" at bounding box center [141, 108] width 31 height 14
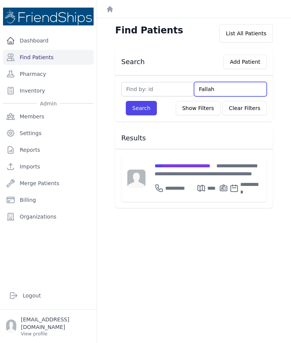
click at [226, 84] on input "Fallah" at bounding box center [230, 89] width 73 height 14
click at [237, 92] on input "Fallah" at bounding box center [230, 89] width 73 height 14
type input "Fal"
type input "F"
type input "Ali"
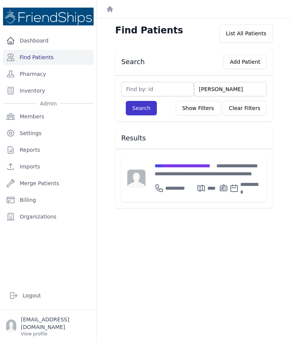
click at [146, 108] on button "Search" at bounding box center [141, 108] width 31 height 14
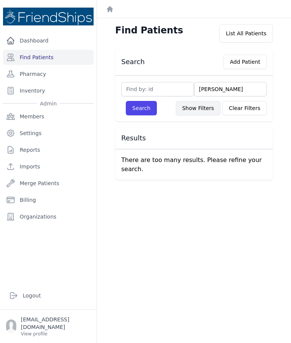
click at [207, 110] on button "Show Filters" at bounding box center [198, 108] width 45 height 14
select select
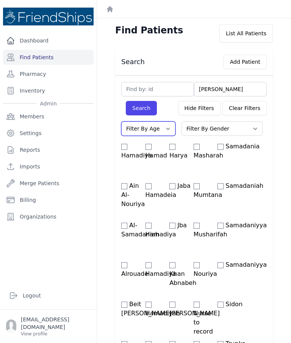
click at [167, 129] on select "Filter By Age 0-20 21-40 41-60 60+" at bounding box center [148, 128] width 54 height 14
select select "0-20"
select select
select select "0-20"
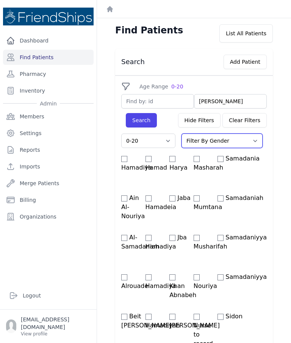
click at [231, 141] on select "Filter By Gender Male Female" at bounding box center [222, 140] width 81 height 14
select select "female"
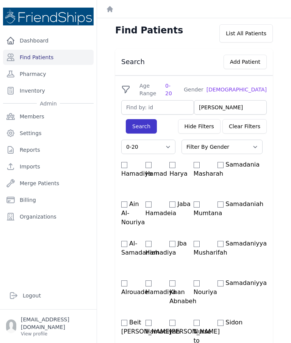
click at [144, 121] on button "Search" at bounding box center [141, 126] width 31 height 14
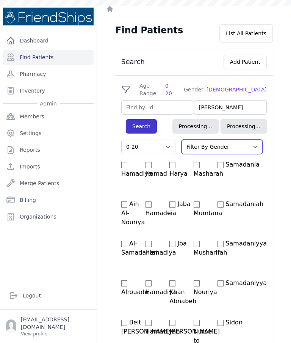
select select "0-20"
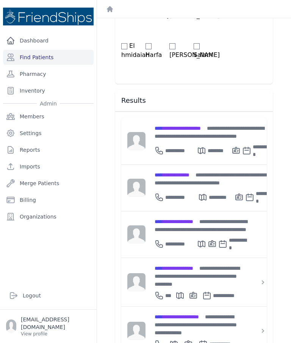
scroll to position [30, 0]
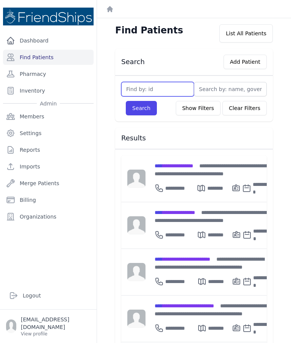
click at [135, 82] on input "text" at bounding box center [157, 89] width 73 height 14
type input "419"
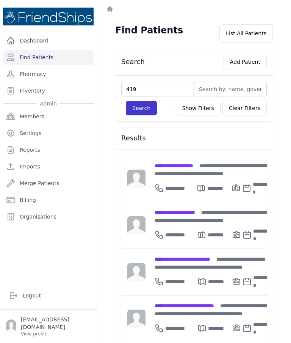
click at [134, 101] on button "Search" at bounding box center [141, 108] width 31 height 14
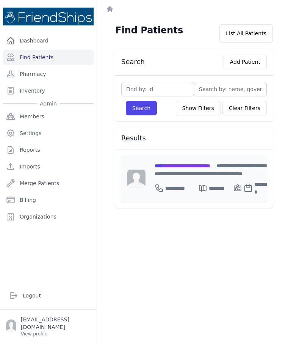
click at [174, 162] on div "**********" at bounding box center [214, 170] width 118 height 16
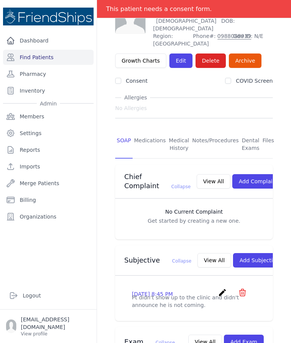
scroll to position [53, 0]
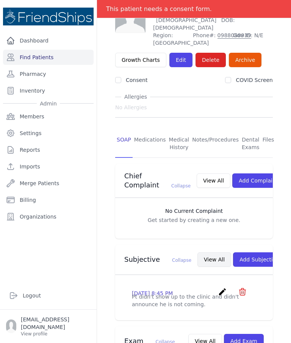
click at [198, 252] on button "View All" at bounding box center [215, 259] width 34 height 14
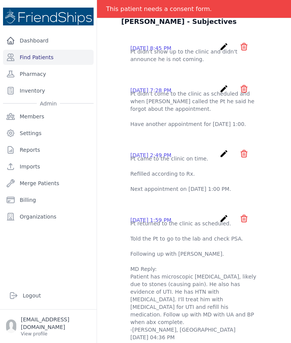
scroll to position [0, 0]
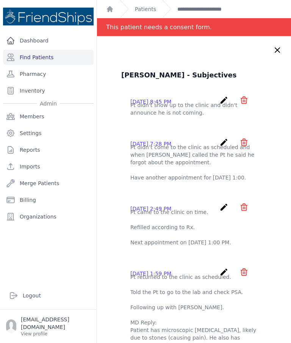
click at [223, 96] on icon "create" at bounding box center [224, 100] width 9 height 9
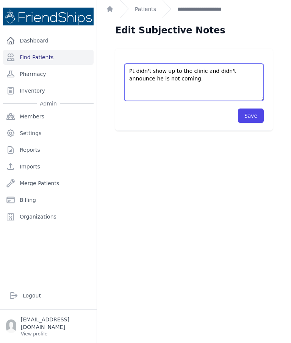
click at [154, 64] on textarea "Pt didn't show up to the clinic and didn't announce he is not coming." at bounding box center [194, 82] width 140 height 37
type textarea "Pt didn't show up to the clinic and didn't announce he is not coming. This beha…"
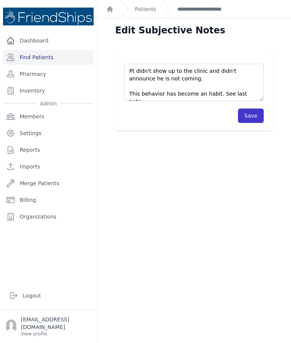
click at [246, 108] on button "Save" at bounding box center [251, 115] width 26 height 14
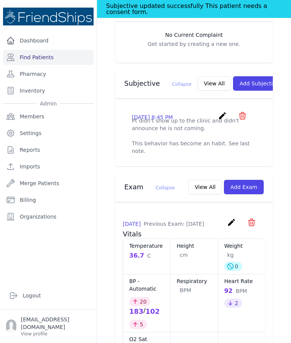
scroll to position [249, 0]
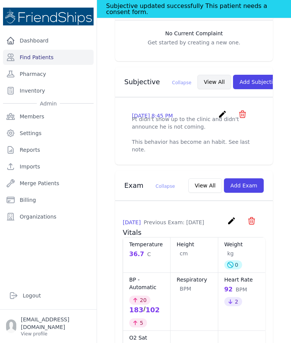
click at [198, 75] on button "View All" at bounding box center [215, 82] width 34 height 14
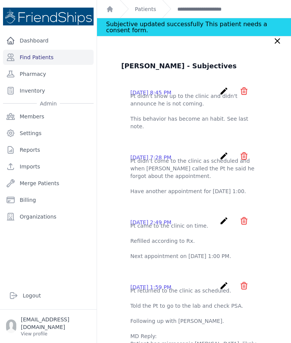
scroll to position [9, 0]
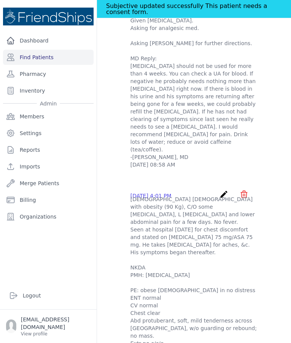
scroll to position [0, 0]
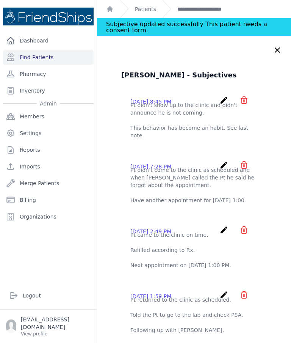
click at [220, 96] on icon "create" at bounding box center [224, 100] width 9 height 9
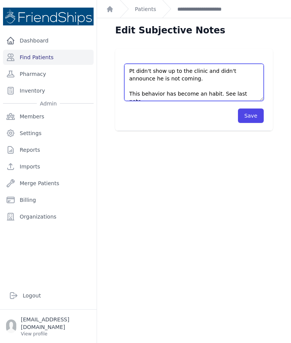
click at [215, 64] on textarea "Pt didn't show up to the clinic and didn't announce he is not coming. This beha…" at bounding box center [194, 82] width 140 height 37
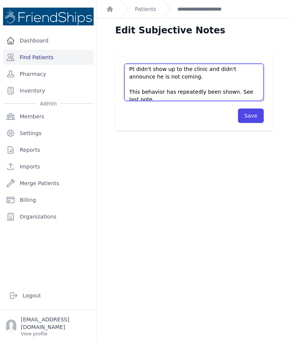
scroll to position [2, 0]
type textarea "Pt didn't show up to the clinic and didn't announce he is not coming. This beha…"
click at [251, 108] on button "Save" at bounding box center [251, 115] width 26 height 14
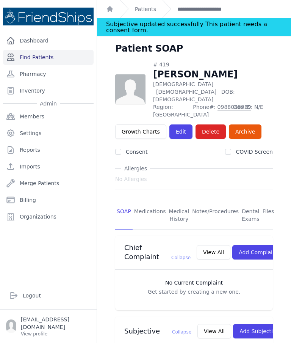
click at [43, 50] on link "Find Patients" at bounding box center [48, 57] width 91 height 15
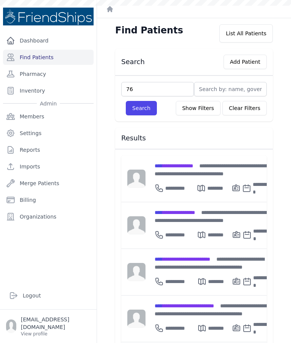
type input "761"
click at [132, 114] on button "Search" at bounding box center [141, 108] width 31 height 14
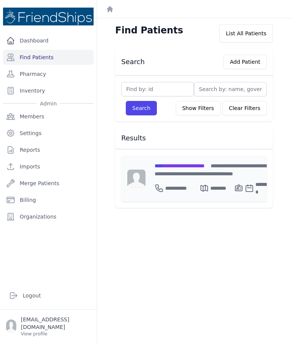
click at [180, 170] on div "**********" at bounding box center [215, 170] width 120 height 16
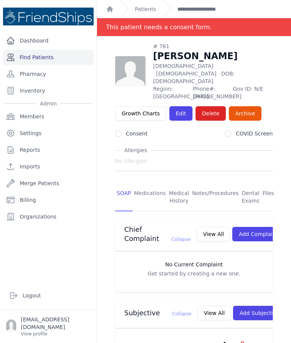
click at [49, 60] on link "Find Patients" at bounding box center [48, 57] width 91 height 15
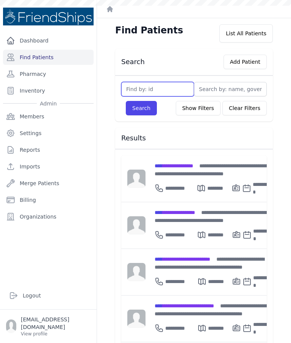
click at [143, 93] on input "text" at bounding box center [157, 89] width 73 height 14
type input "320"
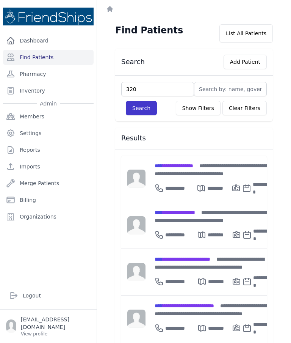
click at [141, 104] on button "Search" at bounding box center [141, 108] width 31 height 14
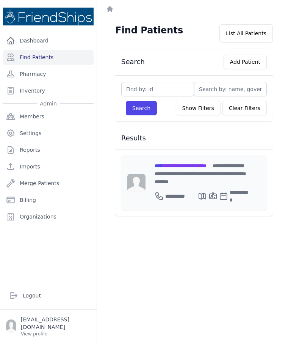
click at [180, 170] on span "**********" at bounding box center [201, 173] width 92 height 21
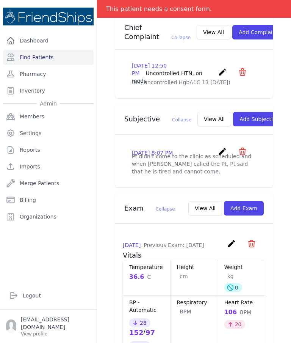
scroll to position [207, 0]
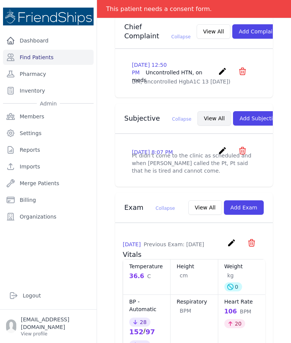
click at [198, 111] on button "View All" at bounding box center [215, 118] width 34 height 14
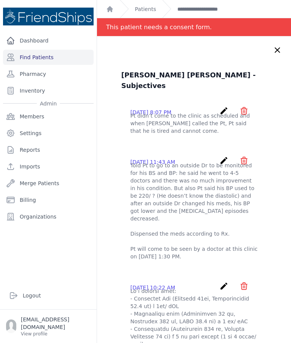
scroll to position [0, 0]
click at [279, 48] on icon at bounding box center [277, 50] width 5 height 5
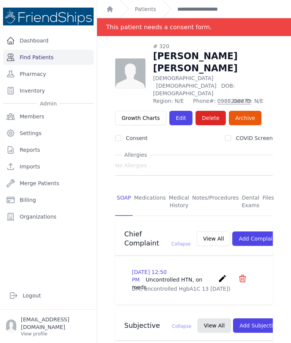
click at [44, 61] on link "Find Patients" at bounding box center [48, 57] width 91 height 15
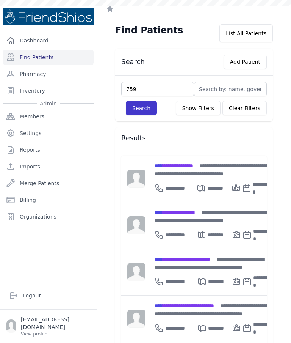
type input "759"
click at [138, 107] on button "Search" at bounding box center [141, 108] width 31 height 14
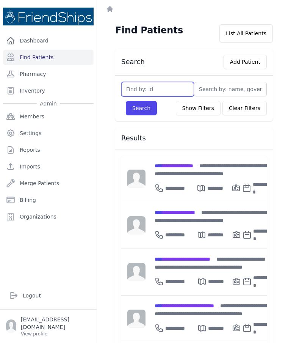
click at [144, 91] on input "text" at bounding box center [157, 89] width 73 height 14
type input "759"
click at [133, 108] on button "Search" at bounding box center [141, 108] width 31 height 14
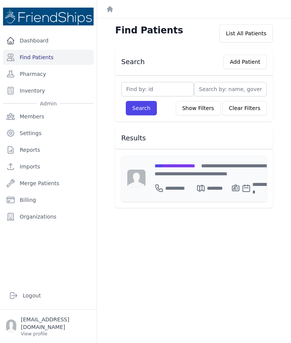
click at [194, 168] on span "**********" at bounding box center [175, 165] width 41 height 5
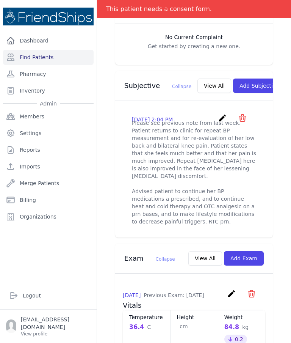
scroll to position [224, 0]
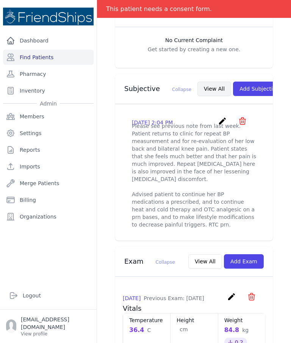
click at [198, 86] on button "View All" at bounding box center [215, 89] width 34 height 14
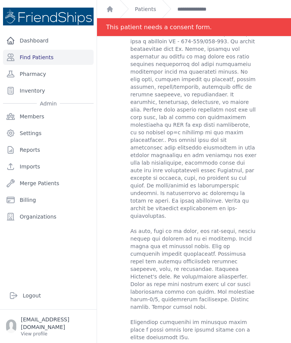
scroll to position [272, 0]
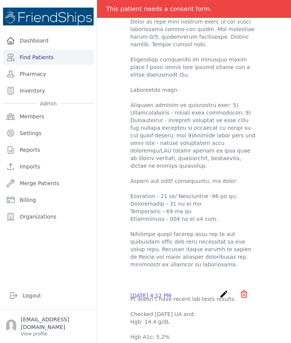
scroll to position [0, 0]
click at [108, 88] on div "Amina Ali Saeed - Subjectives 2025-Sep-15 2:04 PM create ​ Are you sure? This a…" at bounding box center [194, 140] width 176 height 1210
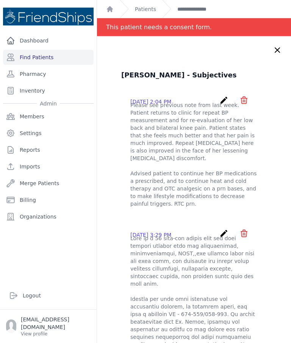
click at [273, 53] on icon at bounding box center [277, 50] width 9 height 9
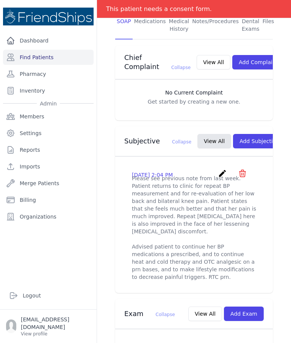
scroll to position [174, 0]
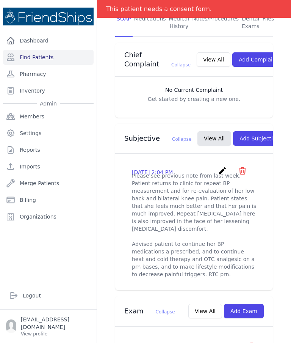
click at [221, 168] on icon "create" at bounding box center [222, 170] width 9 height 9
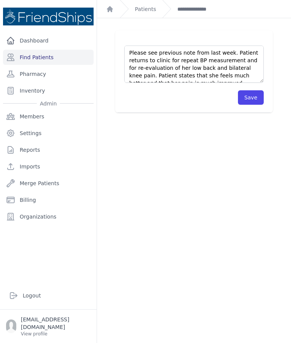
scroll to position [18, 0]
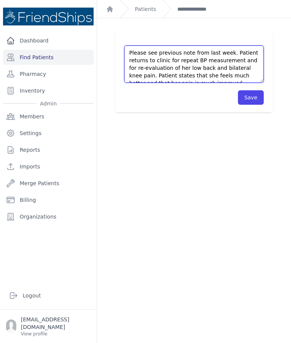
click at [243, 63] on textarea "Please see previous note from last week. Patient returns to clinic for repeat B…" at bounding box center [194, 64] width 140 height 37
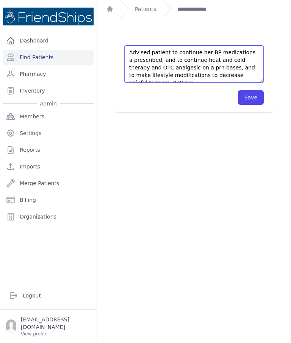
scroll to position [68, 0]
click at [167, 76] on textarea "Please see previous note from last week. Patient returns to clinic for repeat B…" at bounding box center [194, 64] width 140 height 37
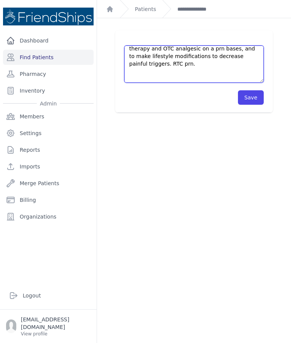
scroll to position [88, 0]
click at [138, 80] on textarea "Please see previous note from last week. Patient returns to clinic for repeat B…" at bounding box center [194, 64] width 140 height 37
click at [132, 78] on textarea "Please see previous note from last week. Patient returns to clinic for repeat B…" at bounding box center [194, 64] width 140 height 37
click at [182, 78] on textarea "Please see previous note from last week. Patient returns to clinic for repeat B…" at bounding box center [194, 64] width 140 height 37
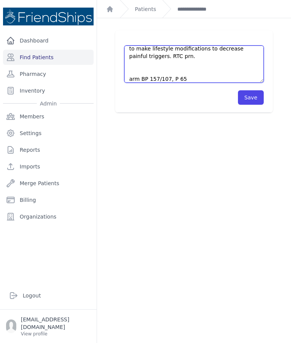
scroll to position [95, 0]
type textarea "Please see previous note from last week. Patient returns to clinic for repeat B…"
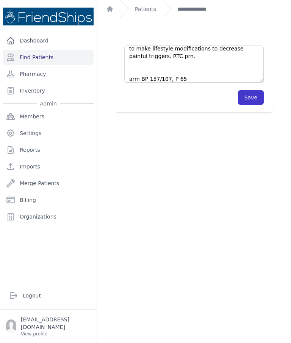
click at [252, 92] on button "Save" at bounding box center [251, 97] width 26 height 14
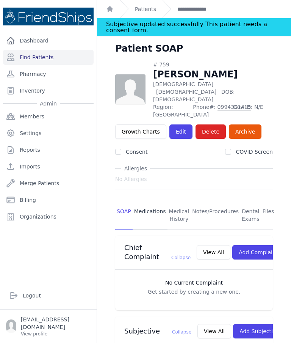
click at [163, 201] on link "Medications" at bounding box center [150, 215] width 35 height 28
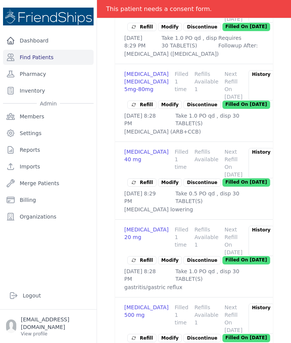
click at [110, 168] on div "# 759 Amina Ali Saeed Female 62 Years Old DOB: 1963-Jan-01 Region: Hamadiya Pho…" at bounding box center [194, 69] width 182 height 611
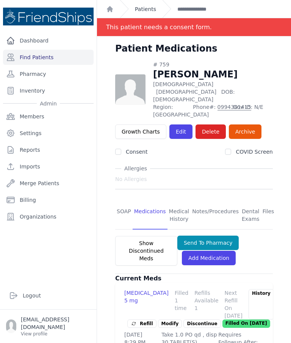
click at [141, 13] on link "Patients" at bounding box center [145, 9] width 21 height 8
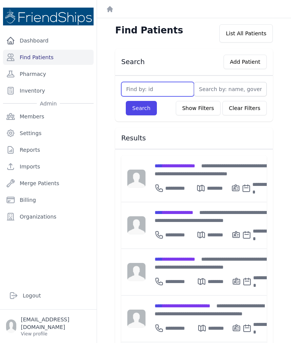
click at [148, 91] on input "text" at bounding box center [157, 89] width 73 height 14
type input "366"
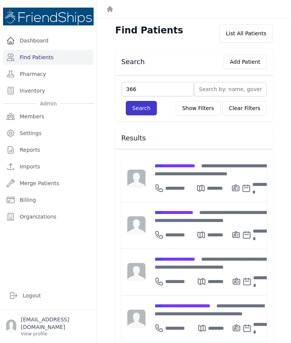
click at [140, 103] on button "Search" at bounding box center [141, 108] width 31 height 14
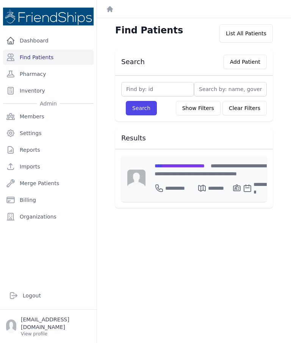
click at [189, 171] on div "**********" at bounding box center [213, 170] width 117 height 16
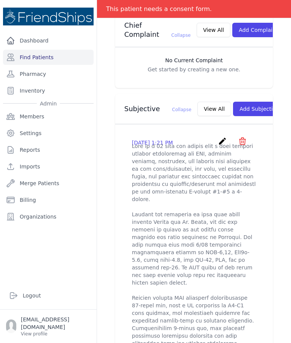
scroll to position [202, 0]
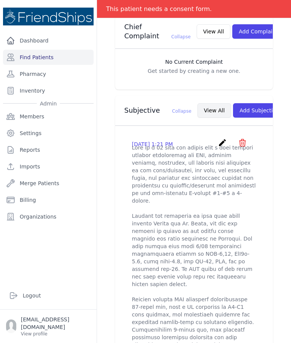
click at [198, 107] on button "View All" at bounding box center [215, 110] width 34 height 14
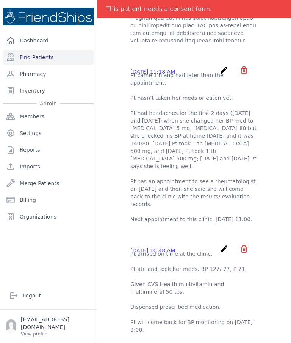
scroll to position [598, 0]
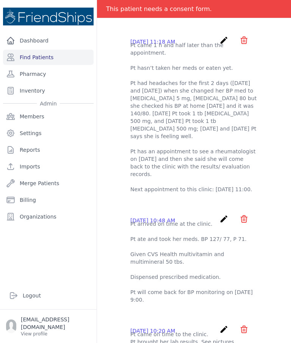
click at [201, 4] on div "This patient needs a consent form." at bounding box center [159, 9] width 106 height 18
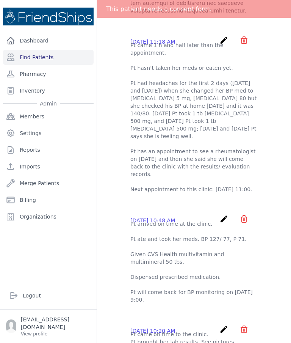
click at [198, 9] on div "This patient needs a consent form." at bounding box center [159, 9] width 106 height 18
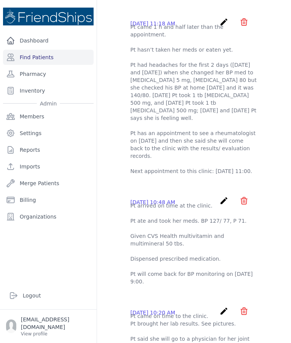
click at [198, 23] on p "Pt came 1 h and half later than the appointment. Pt hasn’t taken her meds or ea…" at bounding box center [193, 99] width 127 height 152
click at [53, 63] on link "Find Patients" at bounding box center [48, 57] width 91 height 15
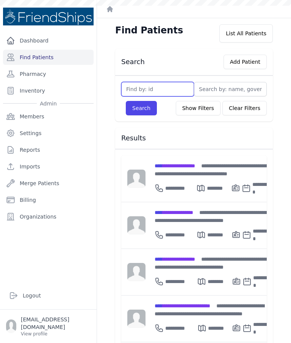
click at [168, 94] on input "text" at bounding box center [157, 89] width 73 height 14
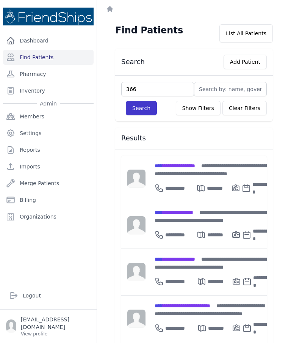
type input "366"
click at [141, 108] on button "Search" at bounding box center [141, 108] width 31 height 14
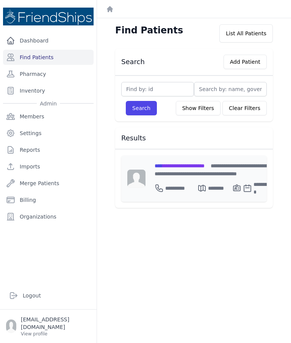
click at [205, 163] on span "**********" at bounding box center [180, 165] width 50 height 5
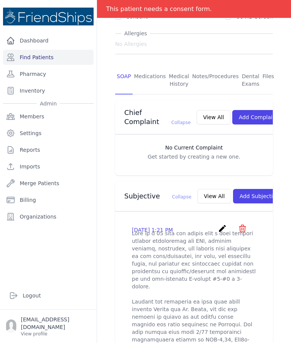
scroll to position [121, 0]
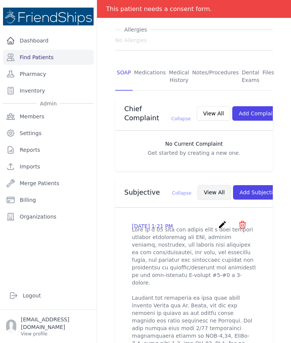
click at [199, 190] on button "View All" at bounding box center [215, 192] width 34 height 14
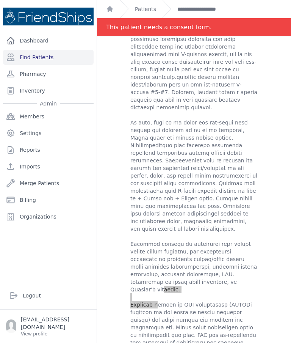
scroll to position [276, 0]
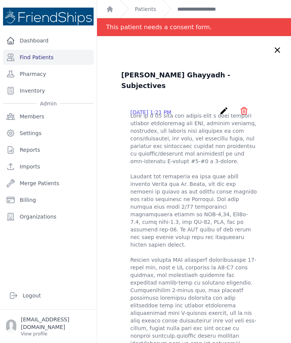
scroll to position [0, 0]
click at [277, 52] on icon at bounding box center [277, 50] width 9 height 9
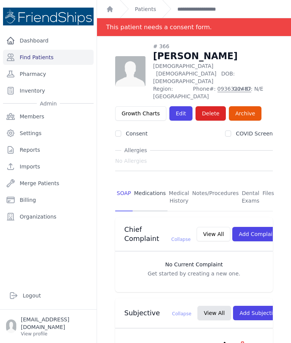
click at [151, 183] on link "Medications" at bounding box center [150, 197] width 35 height 28
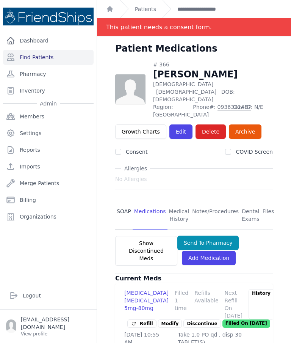
click at [125, 201] on link "SOAP" at bounding box center [123, 215] width 17 height 28
click at [124, 201] on link "SOAP" at bounding box center [123, 215] width 17 height 28
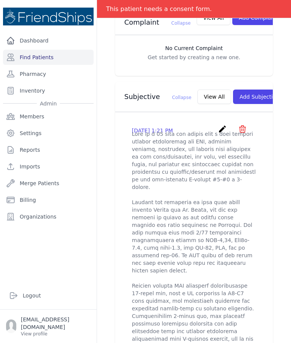
scroll to position [238, 0]
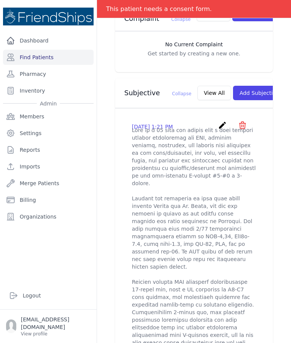
click at [219, 123] on icon "create" at bounding box center [222, 125] width 9 height 9
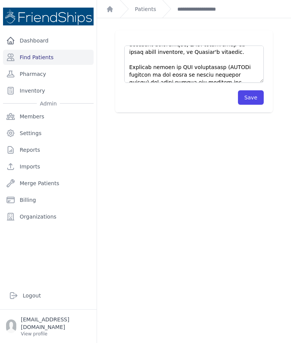
scroll to position [425, 0]
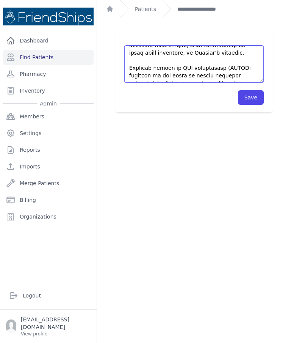
click at [241, 75] on textarea at bounding box center [194, 64] width 140 height 37
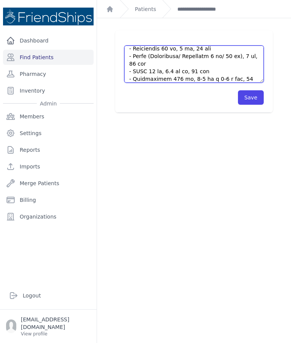
scroll to position [512, 0]
type textarea "This is a 49 year old female with a past medical history significant for HTN, t…"
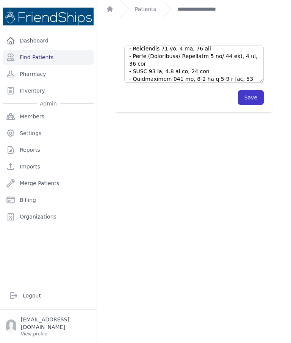
click at [257, 102] on button "Save" at bounding box center [251, 97] width 26 height 14
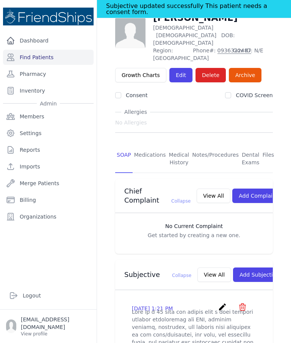
scroll to position [56, 0]
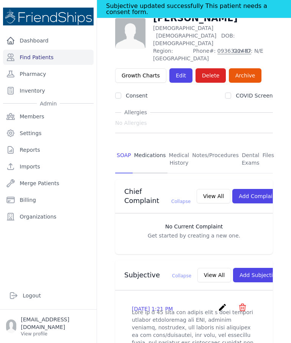
click at [152, 145] on link "Medications" at bounding box center [150, 159] width 35 height 28
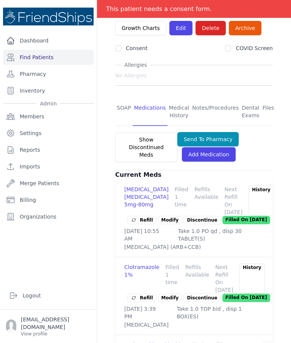
scroll to position [108, 0]
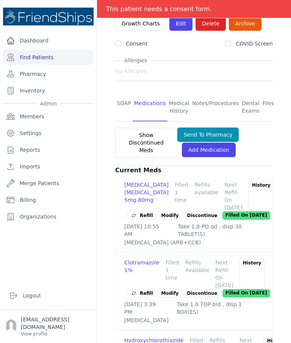
click at [138, 212] on span "Refill" at bounding box center [142, 216] width 22 height 8
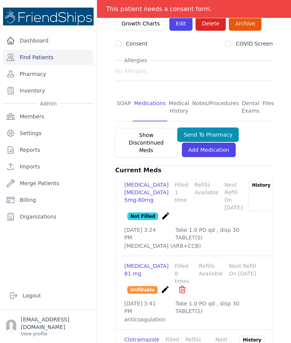
click at [142, 212] on p "Not Filled" at bounding box center [142, 216] width 31 height 8
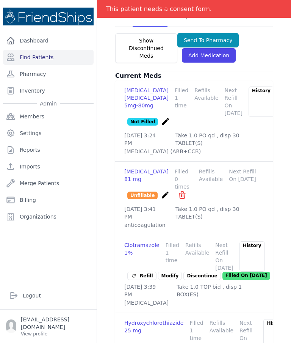
scroll to position [205, 0]
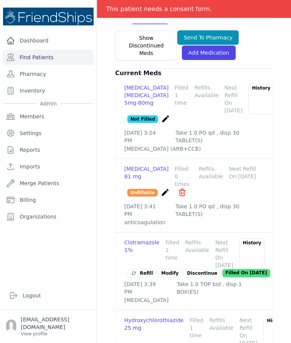
click at [141, 269] on span "Refill" at bounding box center [142, 273] width 22 height 8
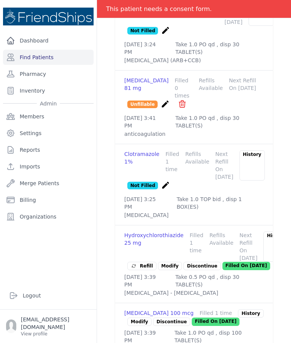
scroll to position [305, 0]
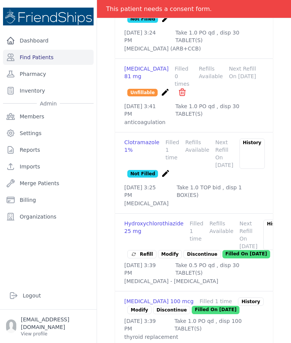
click at [171, 258] on link "Modify" at bounding box center [170, 254] width 24 height 8
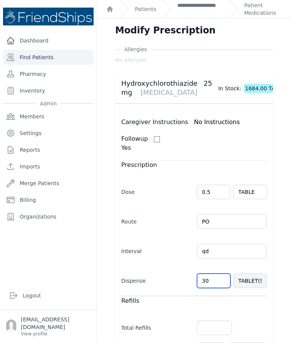
click at [220, 280] on input "30" at bounding box center [213, 280] width 33 height 14
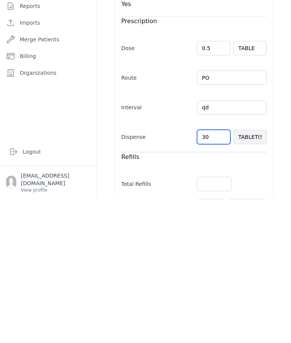
type input "3"
type input "20"
click at [280, 134] on div "Allergies No Allergies Hydroxychlorothiazide 25 mg DIURETIC In Stock: 1684.00 T…" at bounding box center [194, 257] width 182 height 422
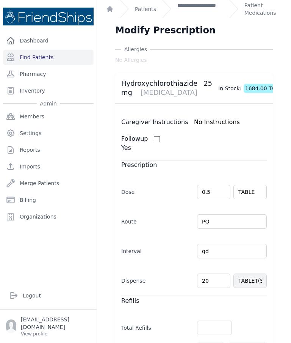
click at [279, 140] on div "Allergies No Allergies Hydroxychlorothiazide 25 mg DIURETIC In Stock: 1684.00 T…" at bounding box center [194, 257] width 182 height 422
select select "MONTH(S)"
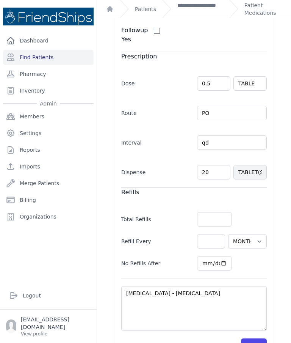
scroll to position [108, 0]
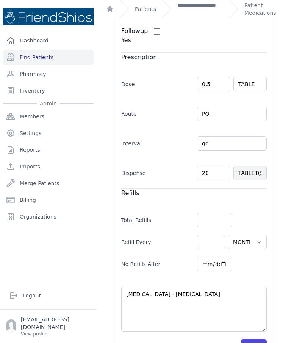
click at [261, 339] on button "Save" at bounding box center [254, 346] width 26 height 14
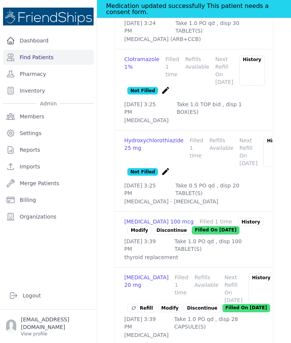
scroll to position [314, 0]
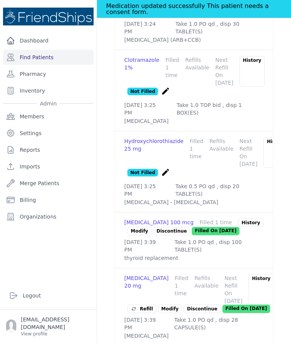
click at [168, 305] on link "Modify" at bounding box center [170, 309] width 24 height 8
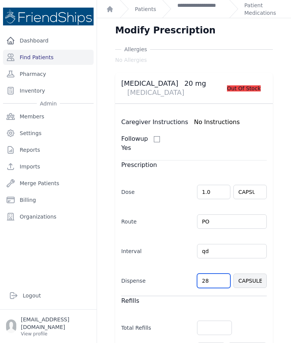
click at [218, 273] on input "28" at bounding box center [213, 280] width 33 height 14
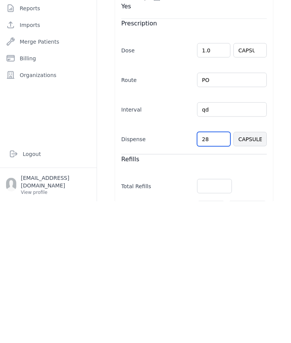
type input "2"
type input "30"
click at [282, 173] on div "Allergies No Allergies Omeprazole 20 mg GASTRO Out Of Stock Caregiver Instructi…" at bounding box center [194, 257] width 182 height 422
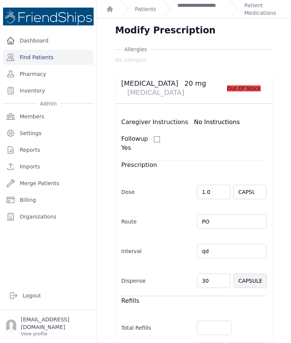
select select "MONTH(S)"
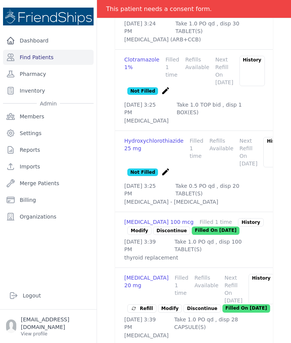
scroll to position [314, 0]
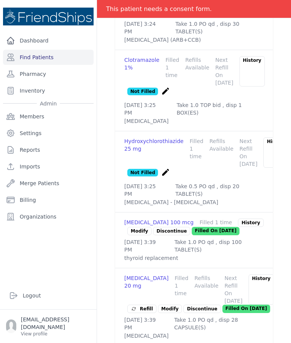
click at [143, 305] on span "Refill" at bounding box center [142, 309] width 22 height 8
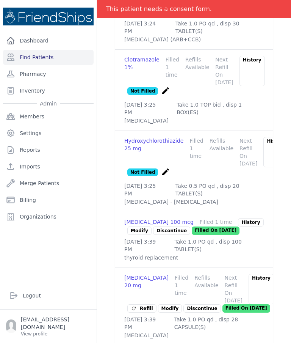
scroll to position [343, 0]
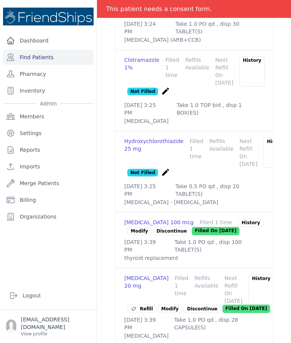
click at [138, 277] on div "[MEDICAL_DATA] 20 mg" at bounding box center [146, 289] width 44 height 30
click at [140, 299] on div "Omeprazole 20 mg Filled 1 time Refills Available Next Refill On 2025-Jul-31 His…" at bounding box center [194, 306] width 158 height 77
click at [143, 305] on span "Refill" at bounding box center [142, 309] width 22 height 8
click at [139, 305] on span "Refill" at bounding box center [142, 309] width 22 height 8
click at [140, 305] on span "Refill" at bounding box center [142, 309] width 22 height 8
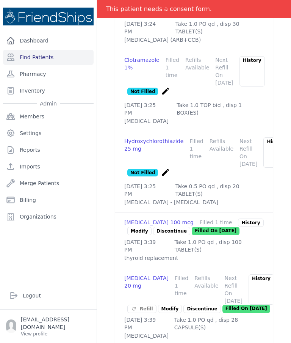
click at [144, 305] on span "Refill" at bounding box center [142, 309] width 22 height 8
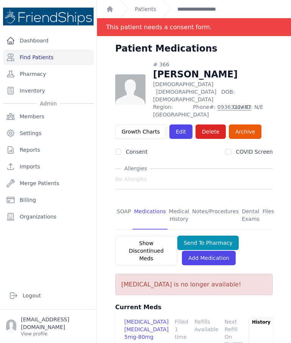
scroll to position [0, 0]
click at [206, 251] on link "Add Medication" at bounding box center [209, 258] width 54 height 14
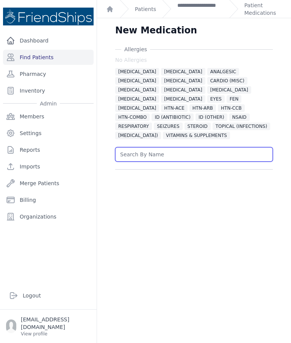
click at [237, 147] on input "text" at bounding box center [194, 154] width 158 height 14
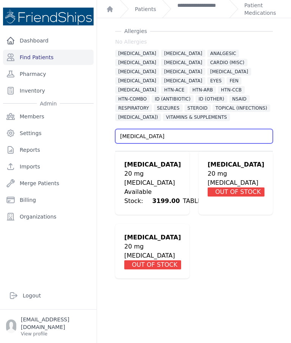
scroll to position [18, 0]
type input "[MEDICAL_DATA]"
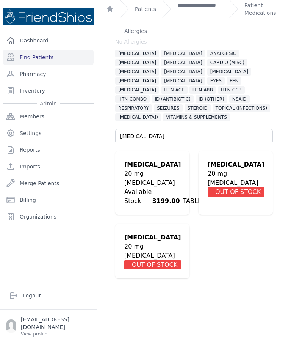
click at [157, 169] on div "20 mg" at bounding box center [168, 173] width 89 height 9
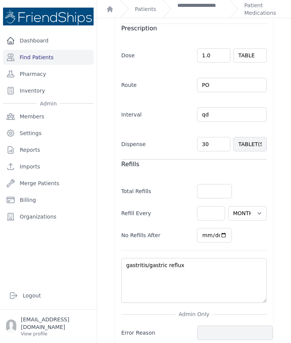
scroll to position [241, 0]
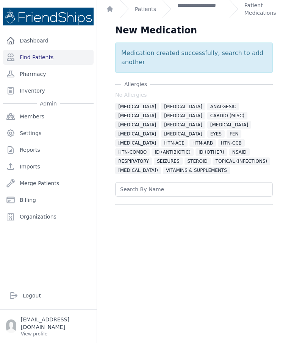
scroll to position [0, 0]
click at [267, 9] on link "Patient Medications" at bounding box center [264, 9] width 38 height 15
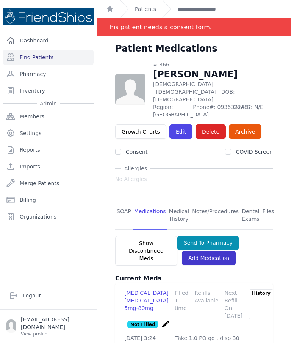
click at [216, 251] on link "Add Medication" at bounding box center [209, 258] width 54 height 14
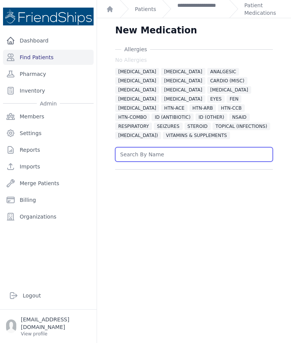
click at [213, 161] on input "text" at bounding box center [194, 154] width 158 height 14
type input "PAC"
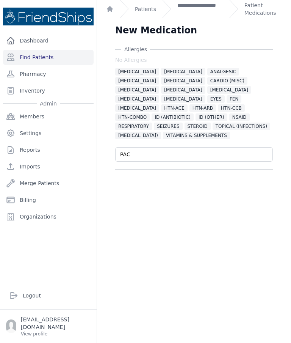
click at [223, 252] on div "New Medication Allergies No Allergies ALLERGIES ALPHA 1 BLOCKER ANALGESIC ANTIC…" at bounding box center [194, 189] width 194 height 343
click at [158, 159] on input "PAC" at bounding box center [194, 154] width 158 height 14
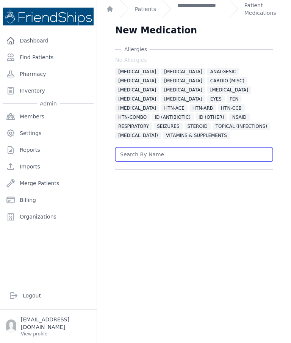
click at [188, 150] on input "text" at bounding box center [194, 154] width 158 height 14
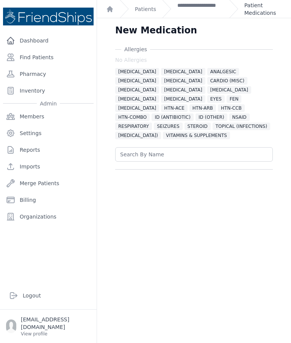
click at [261, 13] on link "Patient Medications" at bounding box center [264, 9] width 38 height 15
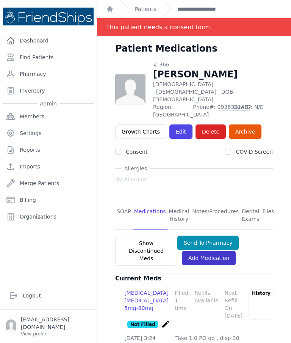
click at [215, 251] on link "Add Medication" at bounding box center [209, 258] width 54 height 14
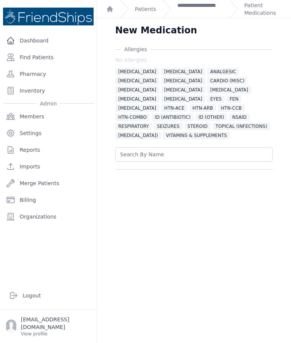
click at [213, 147] on input "text" at bounding box center [194, 154] width 158 height 14
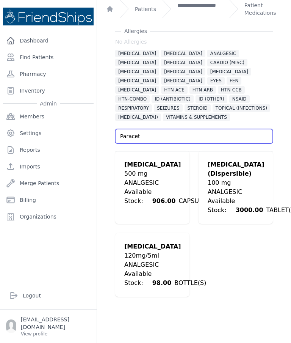
scroll to position [18, 0]
type input "Paracet"
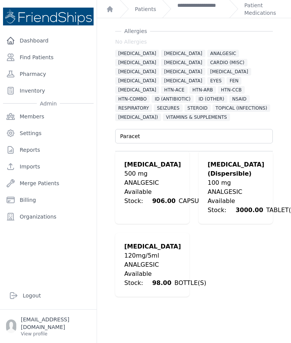
click at [156, 172] on div "500 mg" at bounding box center [169, 173] width 91 height 9
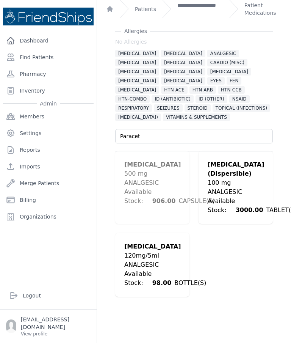
click at [149, 175] on div "500 mg" at bounding box center [169, 173] width 91 height 9
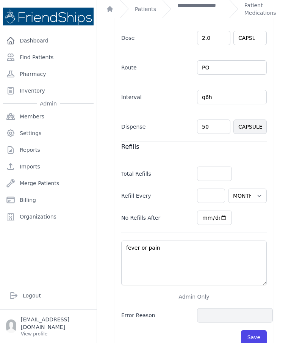
scroll to position [30, 0]
click at [256, 330] on button "Save" at bounding box center [254, 337] width 26 height 14
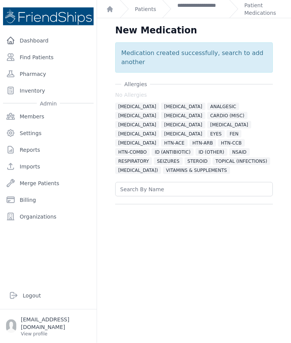
scroll to position [0, 0]
click at [263, 7] on link "Patient Medications" at bounding box center [264, 9] width 38 height 15
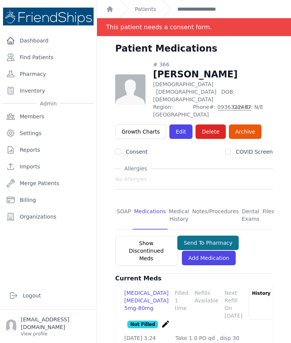
click at [213, 235] on button "Send To Pharmacy" at bounding box center [208, 242] width 62 height 14
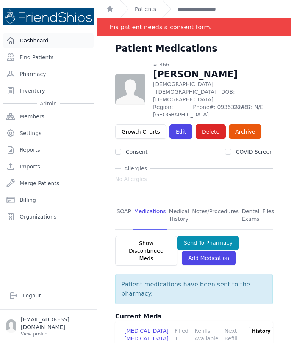
click at [49, 46] on link "Dashboard" at bounding box center [48, 40] width 91 height 15
click at [33, 59] on link "Find Patients" at bounding box center [48, 57] width 91 height 15
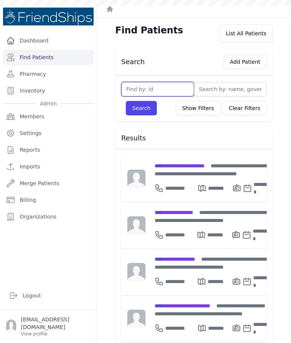
click at [158, 89] on input "text" at bounding box center [157, 89] width 73 height 14
type input "776"
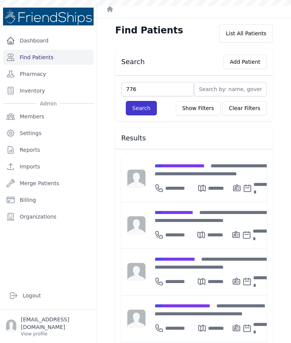
click at [149, 107] on button "Search" at bounding box center [141, 108] width 31 height 14
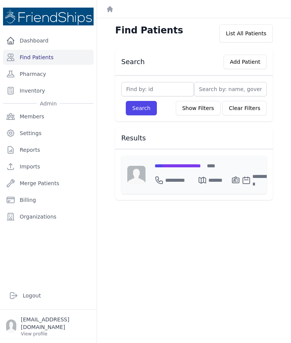
click at [195, 173] on div "**********" at bounding box center [176, 180] width 43 height 15
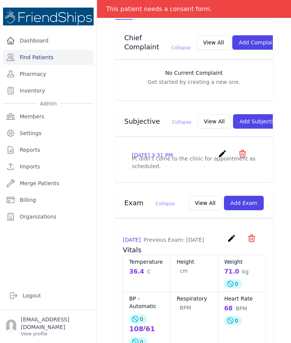
scroll to position [199, 0]
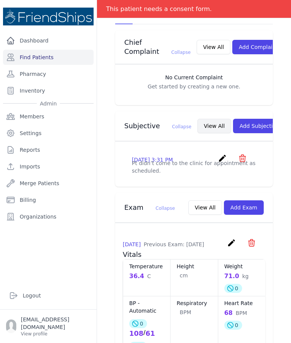
click at [200, 119] on button "View All" at bounding box center [215, 126] width 34 height 14
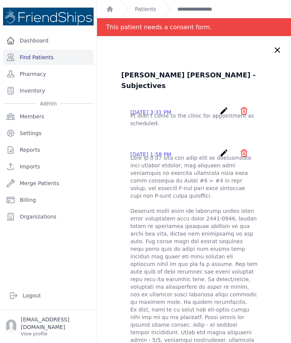
scroll to position [0, 0]
click at [221, 148] on icon "create" at bounding box center [224, 152] width 9 height 9
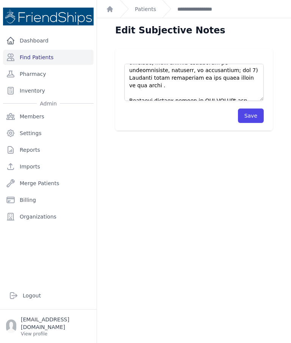
scroll to position [228, 0]
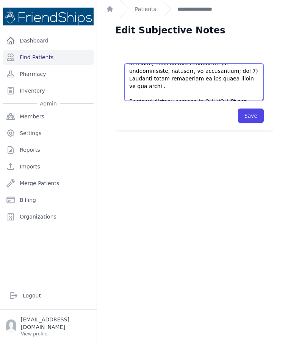
click at [215, 95] on textarea at bounding box center [194, 82] width 140 height 37
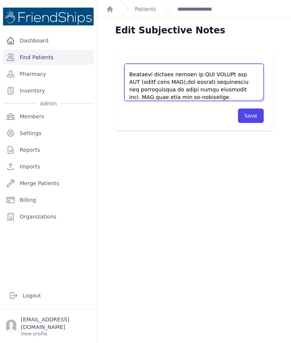
scroll to position [254, 0]
click at [221, 84] on textarea at bounding box center [194, 82] width 140 height 37
click at [215, 91] on textarea at bounding box center [194, 82] width 140 height 37
click at [198, 99] on textarea at bounding box center [194, 82] width 140 height 37
click at [192, 88] on textarea at bounding box center [194, 82] width 140 height 37
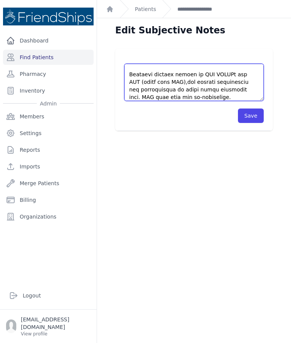
click at [201, 100] on textarea at bounding box center [194, 82] width 140 height 37
type textarea "This is a 29 year old male with no significant past medical history, who presen…"
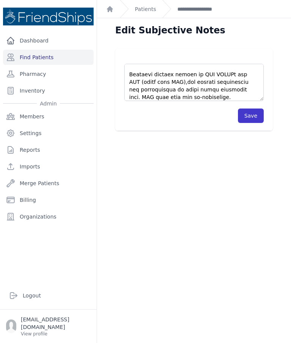
click at [255, 112] on button "Save" at bounding box center [251, 115] width 26 height 14
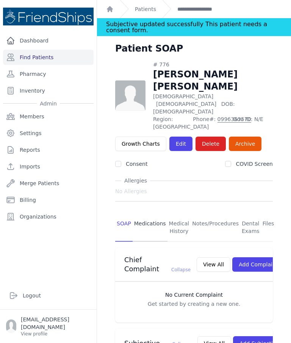
click at [147, 213] on link "Medications" at bounding box center [150, 227] width 35 height 28
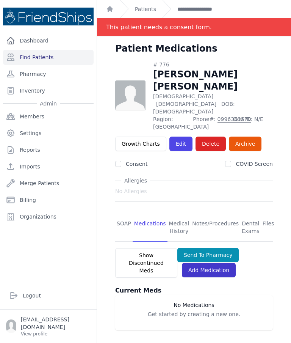
click at [214, 263] on link "Add Medication" at bounding box center [209, 270] width 54 height 14
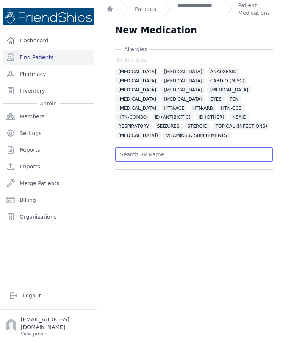
click at [219, 155] on input "text" at bounding box center [194, 154] width 158 height 14
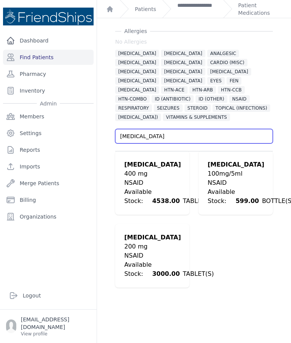
scroll to position [18, 0]
type input "[MEDICAL_DATA]"
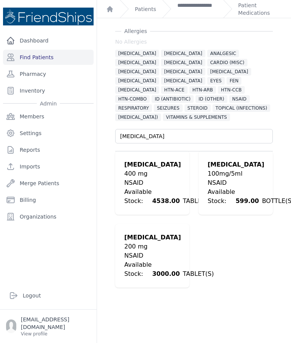
click at [159, 179] on div "NSAID" at bounding box center [168, 182] width 89 height 9
click at [160, 183] on div "NSAID" at bounding box center [168, 182] width 89 height 9
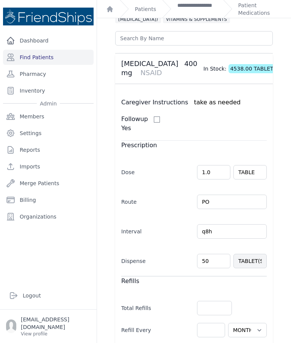
scroll to position [117, 0]
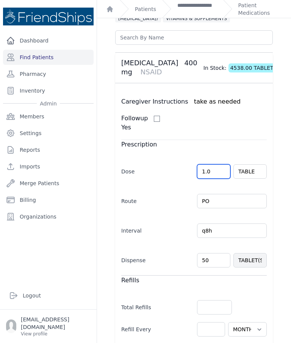
click at [204, 172] on input "1.0" at bounding box center [213, 171] width 33 height 14
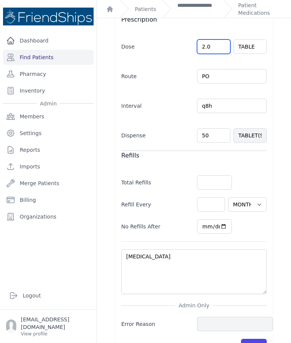
scroll to position [241, 0]
type input "2.0"
click at [278, 166] on div "Allergies No Allergies ALLERGIES ALPHA 1 BLOCKER ANALGESIC ANTICOAGULANT BETA B…" at bounding box center [194, 81] width 182 height 555
click at [255, 339] on button "Save" at bounding box center [254, 346] width 26 height 14
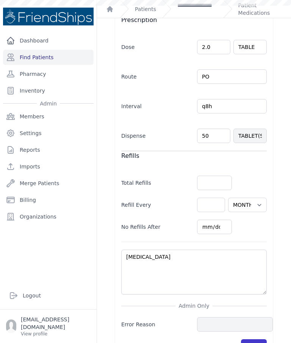
scroll to position [0, 0]
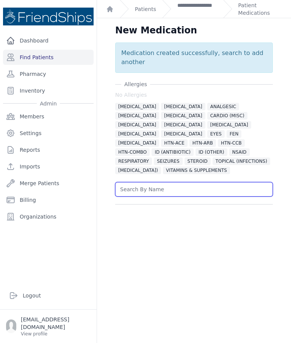
click at [202, 182] on input "text" at bounding box center [194, 189] width 158 height 14
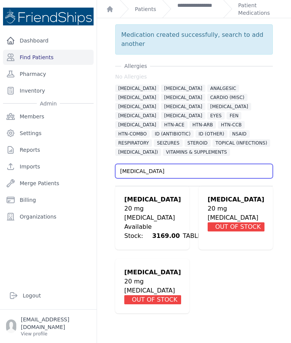
scroll to position [18, 0]
type input "[MEDICAL_DATA]"
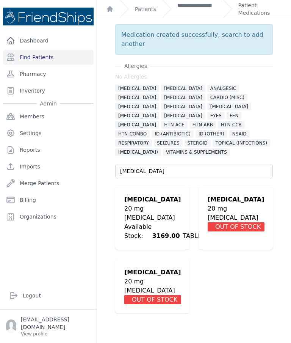
click at [169, 204] on div "20 mg" at bounding box center [168, 208] width 89 height 9
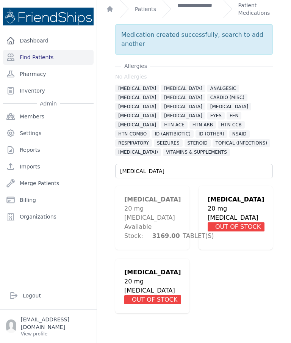
click at [167, 213] on div "[MEDICAL_DATA]" at bounding box center [168, 217] width 89 height 9
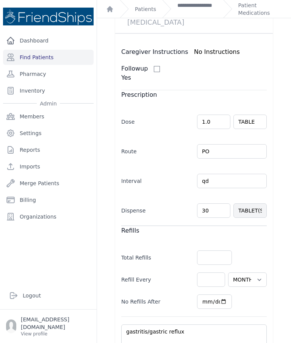
scroll to position [198, 0]
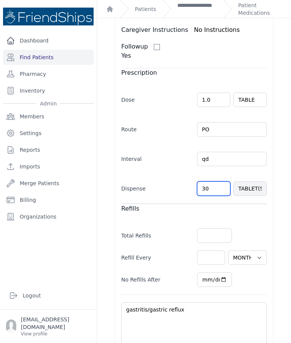
click at [215, 181] on input "30" at bounding box center [213, 188] width 33 height 14
type input "3"
type input "9"
click at [285, 170] on div "New Medication Allergies No Allergies ALLERGIES ALPHA 1 BLOCKER ANALGESIC ANTIC…" at bounding box center [194, 120] width 194 height 598
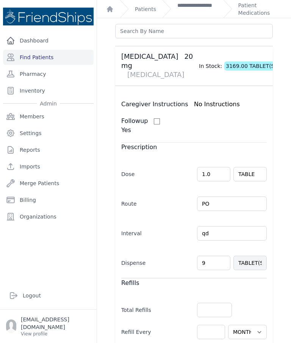
select select "MONTH(S)"
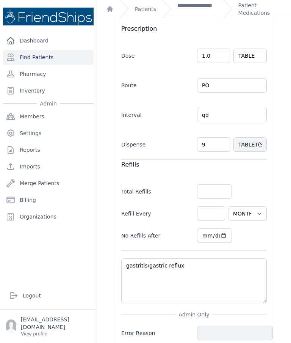
scroll to position [241, 0]
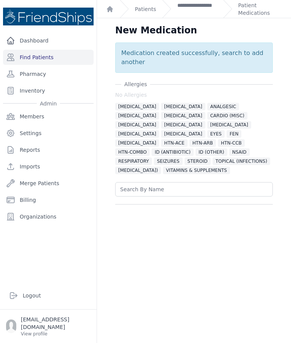
scroll to position [0, 0]
click at [249, 13] on link "Patient Medications" at bounding box center [261, 9] width 44 height 15
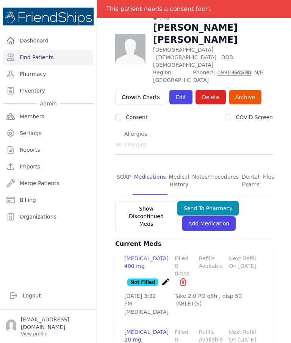
scroll to position [30, 0]
click at [219, 201] on button "Send To Pharmacy" at bounding box center [208, 208] width 62 height 14
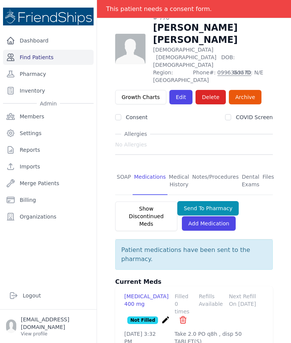
click at [30, 50] on link "Find Patients" at bounding box center [48, 57] width 91 height 15
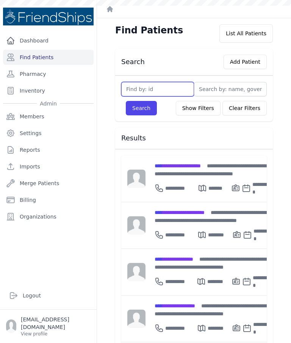
click at [149, 94] on input "text" at bounding box center [157, 89] width 73 height 14
type input "759"
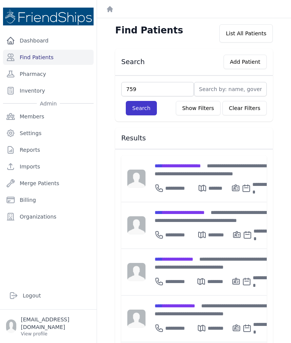
click at [138, 113] on button "Search" at bounding box center [141, 108] width 31 height 14
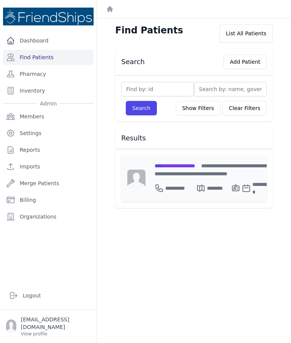
click at [179, 163] on span "**********" at bounding box center [175, 165] width 41 height 5
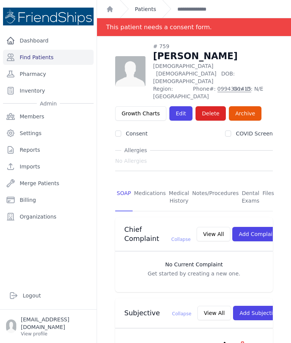
click at [147, 8] on link "Patients" at bounding box center [145, 9] width 21 height 8
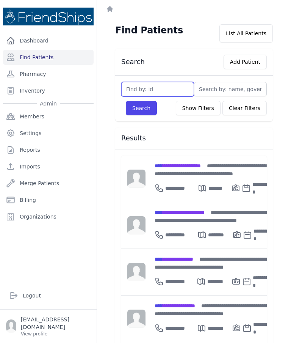
click at [166, 89] on input "text" at bounding box center [157, 89] width 73 height 14
type input "766"
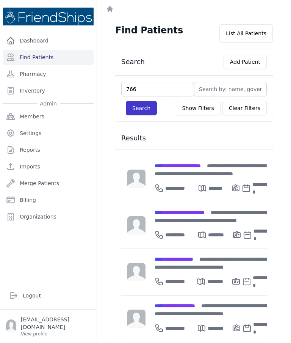
click at [150, 110] on button "Search" at bounding box center [141, 108] width 31 height 14
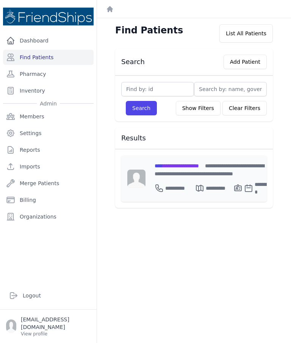
click at [187, 173] on div "**********" at bounding box center [214, 170] width 119 height 16
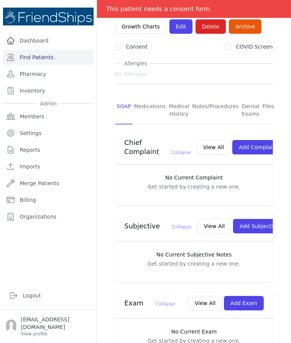
scroll to position [87, 0]
click at [240, 223] on button "Add Subjective" at bounding box center [259, 226] width 53 height 14
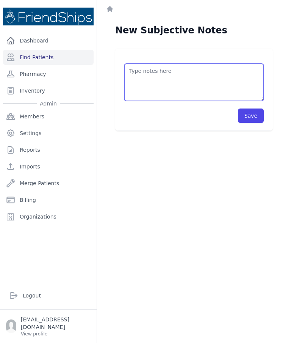
click at [172, 75] on textarea at bounding box center [194, 82] width 140 height 37
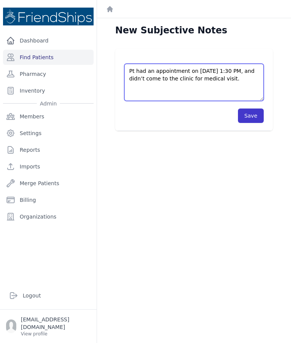
type textarea "Pt had an appointment on [DATE] 1:30 PM, and didn’t come to the clinic for medi…"
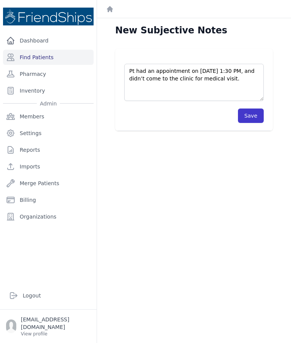
click at [253, 116] on button "Save" at bounding box center [251, 115] width 26 height 14
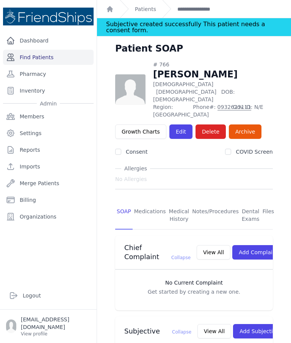
click at [56, 58] on link "Find Patients" at bounding box center [48, 57] width 91 height 15
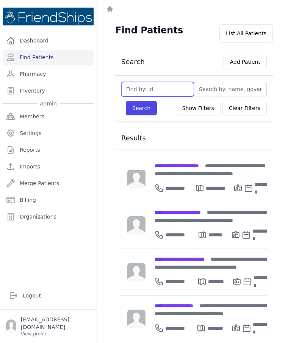
click at [153, 89] on input "text" at bounding box center [157, 89] width 73 height 14
type input "131"
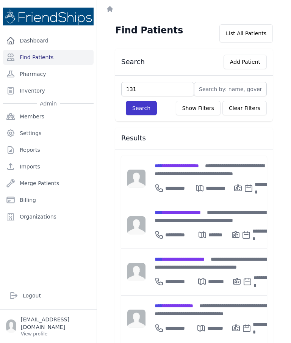
click at [148, 109] on button "Search" at bounding box center [141, 108] width 31 height 14
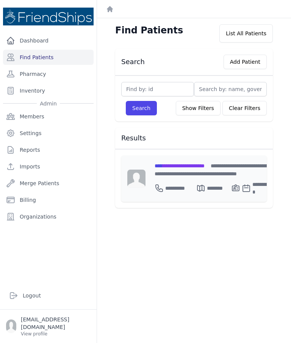
click at [187, 165] on span "**********" at bounding box center [180, 165] width 50 height 5
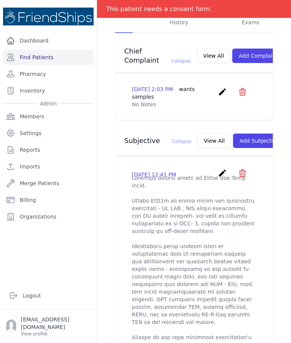
scroll to position [179, 0]
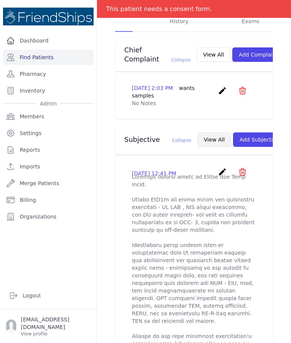
click at [198, 134] on button "View All" at bounding box center [215, 139] width 34 height 14
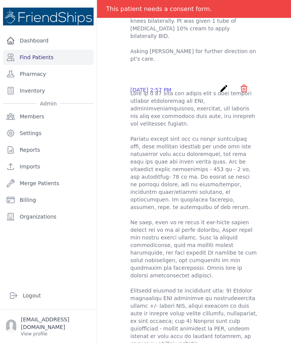
scroll to position [377, 0]
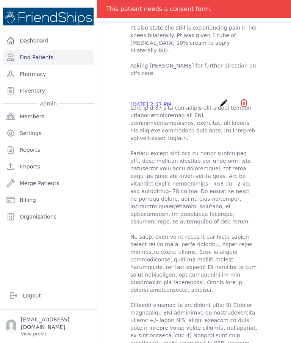
click at [227, 98] on icon "create" at bounding box center [224, 102] width 9 height 9
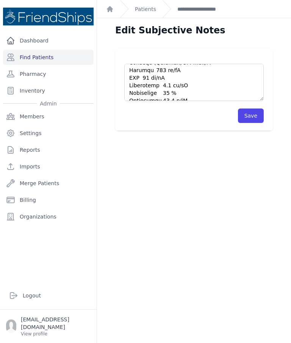
scroll to position [394, 0]
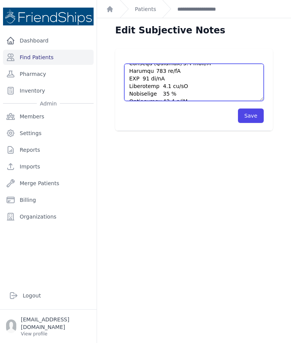
click at [164, 91] on textarea at bounding box center [194, 82] width 140 height 37
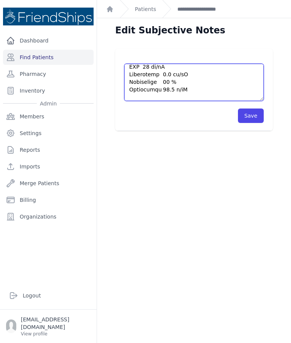
scroll to position [414, 0]
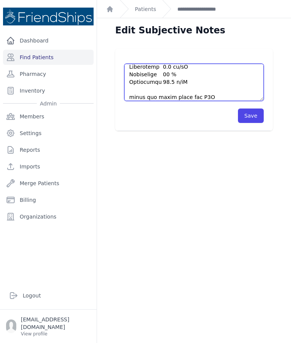
click at [148, 77] on textarea at bounding box center [194, 82] width 140 height 37
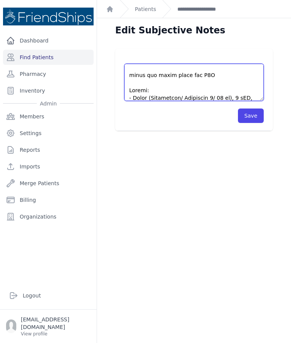
scroll to position [444, 0]
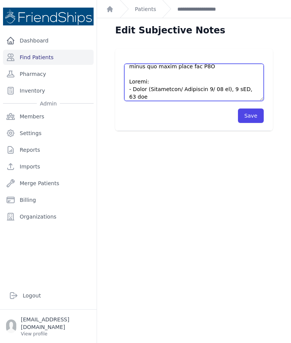
click at [201, 100] on textarea at bounding box center [194, 82] width 140 height 37
type textarea "This is a [DEMOGRAPHIC_DATA] [DEMOGRAPHIC_DATA] with a past medical history sig…"
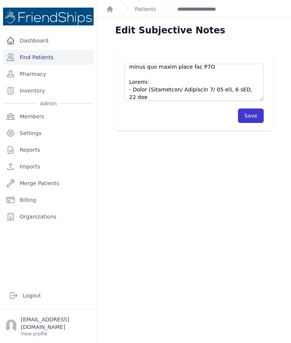
click at [252, 119] on button "Save" at bounding box center [251, 115] width 26 height 14
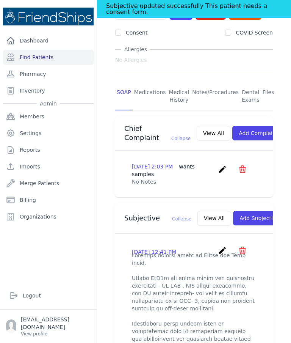
scroll to position [92, 0]
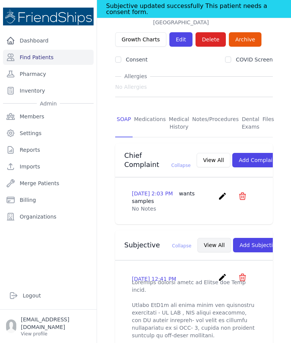
click at [198, 239] on button "View All" at bounding box center [215, 245] width 34 height 14
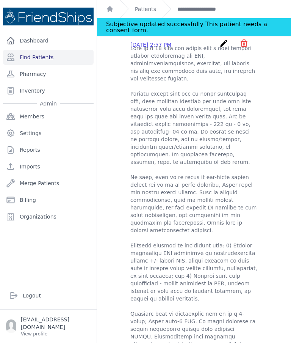
scroll to position [671, 0]
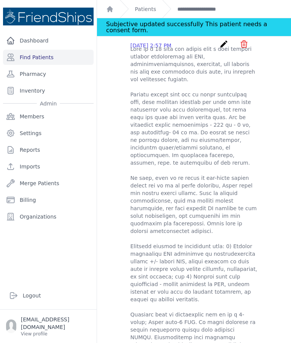
click at [114, 241] on div "[PERSON_NAME] - Subjectives [DATE] 12:41 PM create ​ Are you sure? This action …" at bounding box center [194, 316] width 176 height 1834
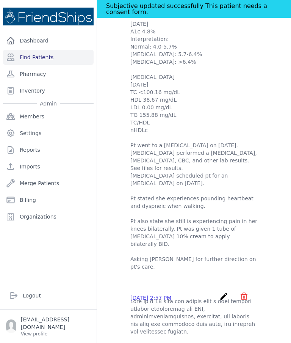
scroll to position [0, 0]
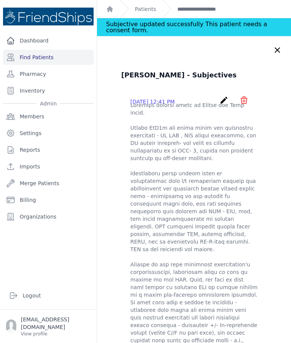
click at [279, 51] on icon at bounding box center [277, 50] width 5 height 5
click at [274, 53] on icon at bounding box center [277, 50] width 9 height 9
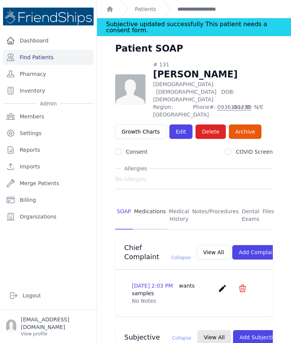
click at [157, 201] on link "Medications" at bounding box center [150, 215] width 35 height 28
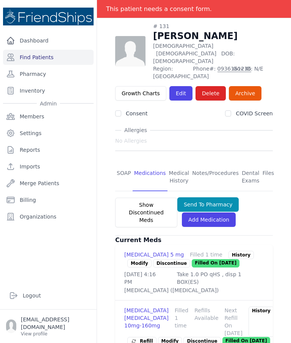
scroll to position [37, 0]
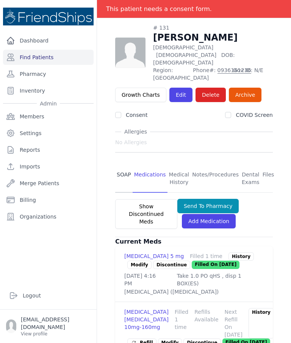
click at [123, 165] on link "SOAP" at bounding box center [123, 179] width 17 height 28
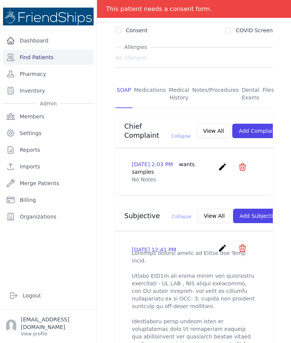
scroll to position [122, 0]
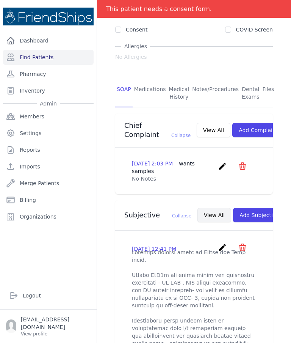
click at [198, 214] on button "View All" at bounding box center [215, 215] width 34 height 14
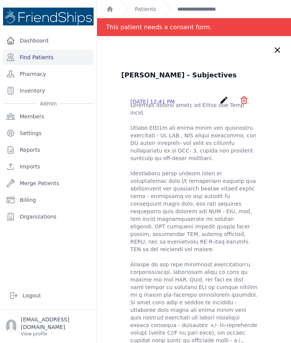
scroll to position [0, 0]
click at [277, 52] on icon at bounding box center [277, 50] width 9 height 9
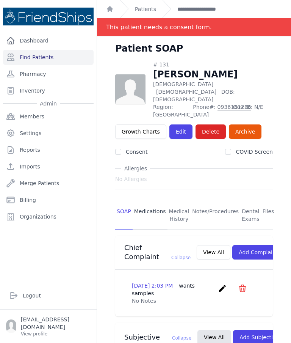
click at [149, 201] on link "Medications" at bounding box center [150, 215] width 35 height 28
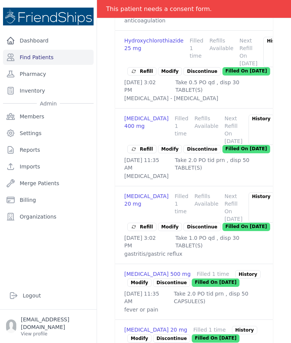
scroll to position [464, 0]
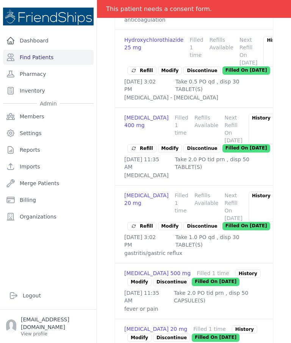
click at [141, 278] on link "Modify" at bounding box center [139, 282] width 24 height 8
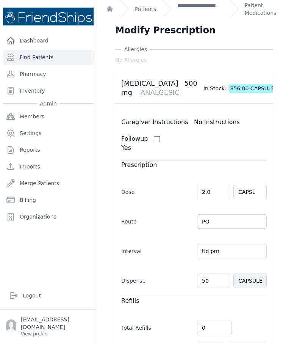
click at [263, 244] on input "tid prn" at bounding box center [232, 251] width 70 height 14
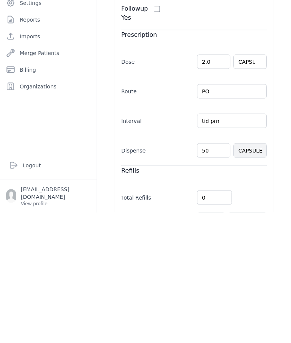
click at [281, 164] on div "[MEDICAL_DATA] No [MEDICAL_DATA] [MEDICAL_DATA] 500 mg ANALGESIC In Stock: 856.…" at bounding box center [194, 257] width 182 height 422
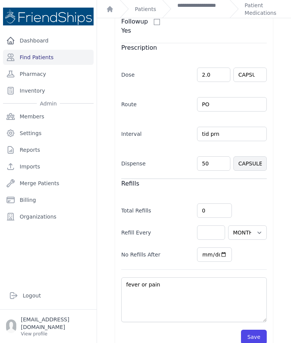
scroll to position [117, 0]
click at [257, 330] on button "Save" at bounding box center [254, 337] width 26 height 14
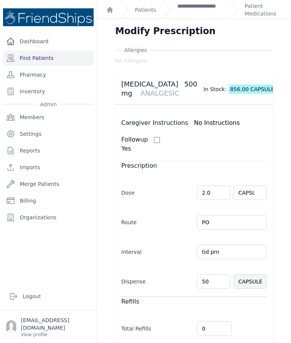
scroll to position [30, 0]
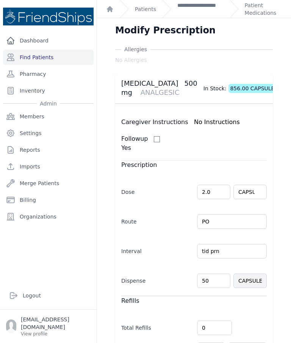
click at [283, 228] on div "[MEDICAL_DATA] No [MEDICAL_DATA] [MEDICAL_DATA] 500 mg ANALGESIC In Stock: 856.…" at bounding box center [194, 257] width 182 height 422
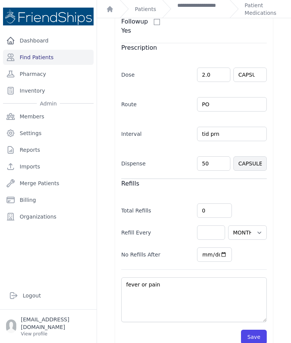
scroll to position [117, 0]
click at [260, 330] on button "Save" at bounding box center [254, 337] width 26 height 14
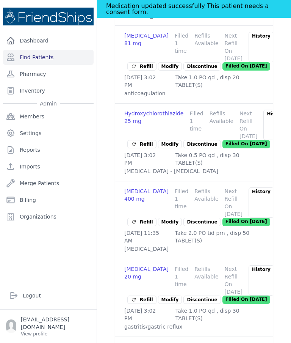
scroll to position [400, 0]
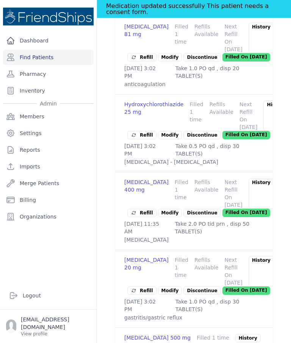
click at [168, 286] on link "Modify" at bounding box center [170, 290] width 24 height 8
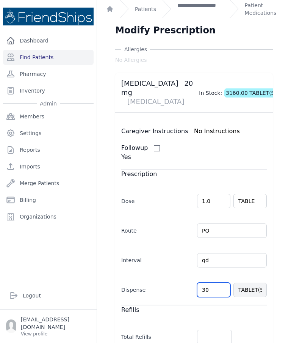
click at [208, 283] on input "30" at bounding box center [213, 290] width 33 height 14
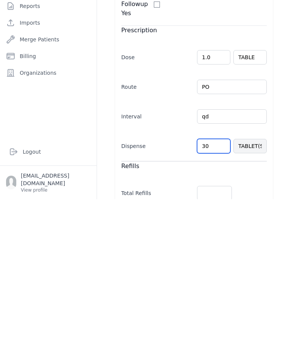
type input "3"
type input "60"
click at [281, 159] on div "[MEDICAL_DATA] No [MEDICAL_DATA] [MEDICAL_DATA] 20 mg [MEDICAL_DATA] In Stock: …" at bounding box center [194, 261] width 182 height 431
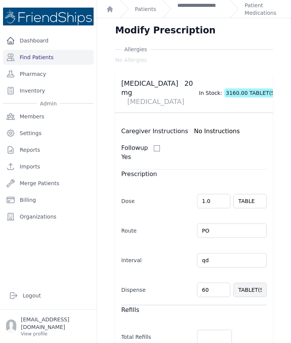
select select "MONTH(S)"
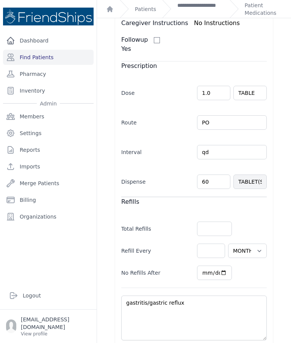
scroll to position [108, 0]
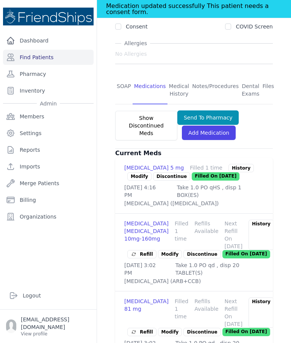
scroll to position [125, 0]
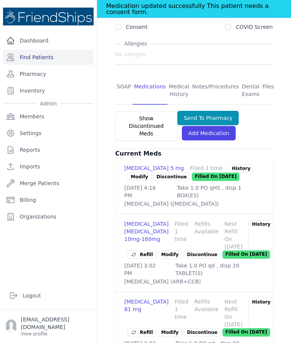
click at [138, 173] on link "Modify" at bounding box center [139, 177] width 24 height 8
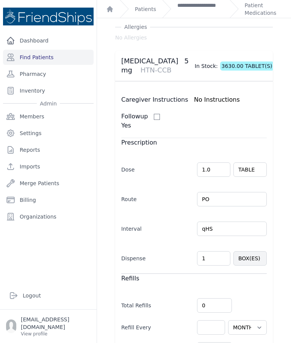
scroll to position [24, 0]
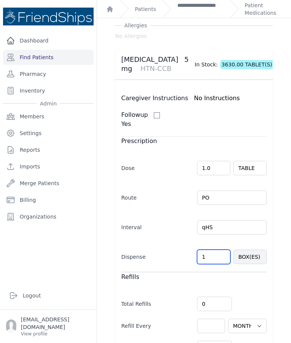
click at [217, 250] on input "1" at bounding box center [213, 257] width 33 height 14
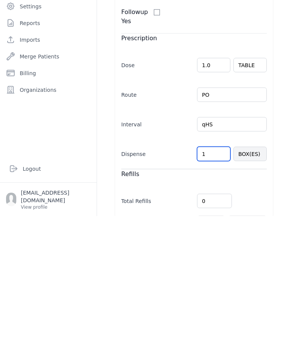
scroll to position [0, 0]
click at [281, 104] on div "[MEDICAL_DATA] No [MEDICAL_DATA] [MEDICAL_DATA] 5 mg HTN-CCB In Stock: 3630.00 …" at bounding box center [194, 257] width 182 height 422
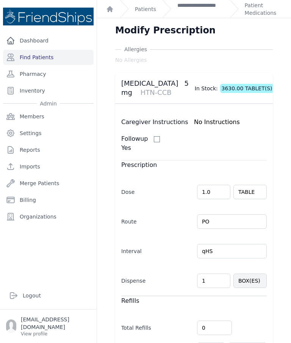
scroll to position [30, 0]
click at [255, 273] on input "BOX(ES)" at bounding box center [250, 280] width 33 height 14
click at [283, 268] on div "[MEDICAL_DATA] No [MEDICAL_DATA] [MEDICAL_DATA] 5 mg HTN-CCB In Stock: 3630.00 …" at bounding box center [194, 257] width 182 height 422
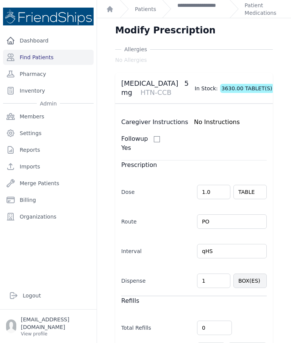
click at [248, 273] on input "BOX(ES)" at bounding box center [250, 280] width 33 height 14
click at [280, 264] on div "[MEDICAL_DATA] No [MEDICAL_DATA] [MEDICAL_DATA] 5 mg HTN-CCB In Stock: 3630.00 …" at bounding box center [194, 257] width 182 height 422
click at [276, 271] on div "[MEDICAL_DATA] No [MEDICAL_DATA] [MEDICAL_DATA] 5 mg HTN-CCB In Stock: 3630.00 …" at bounding box center [194, 257] width 182 height 422
click at [217, 273] on input "1" at bounding box center [213, 280] width 33 height 14
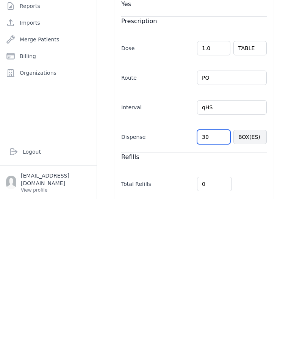
type input "30"
click at [277, 163] on div "[MEDICAL_DATA] No [MEDICAL_DATA] [MEDICAL_DATA] 5 mg HTN-CCB In Stock: 3630.00 …" at bounding box center [194, 257] width 182 height 422
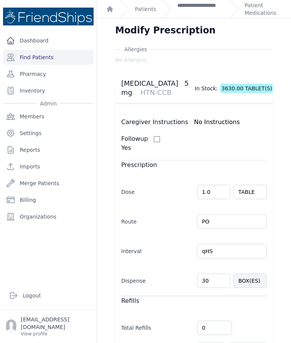
select select "MONTH(S)"
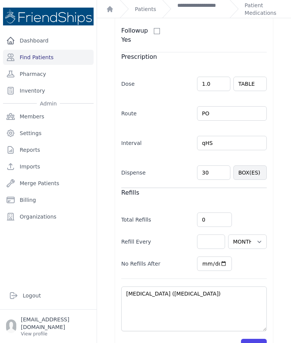
scroll to position [108, 0]
click at [256, 339] on button "Save" at bounding box center [254, 346] width 26 height 14
click at [259, 339] on button "Save" at bounding box center [254, 346] width 26 height 14
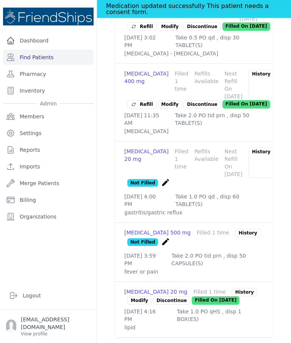
scroll to position [511, 0]
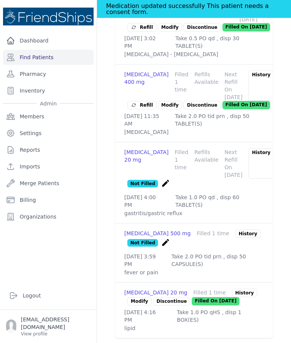
click at [139, 297] on link "Modify" at bounding box center [139, 301] width 24 height 8
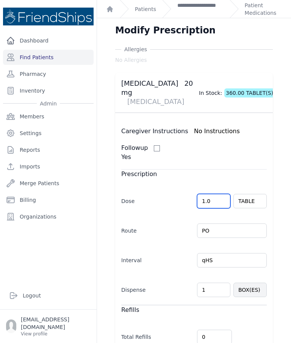
click at [217, 194] on input "1.0" at bounding box center [213, 201] width 33 height 14
type input "1"
type input "0.5"
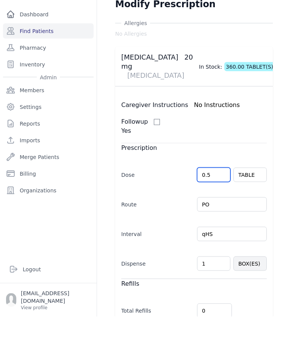
scroll to position [30, 0]
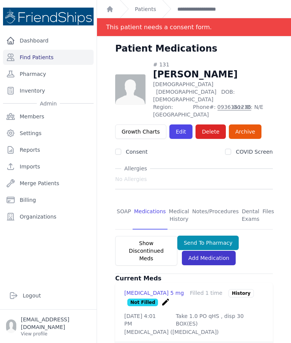
click at [209, 251] on link "Add Medication" at bounding box center [209, 258] width 54 height 14
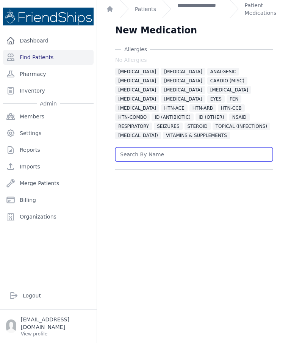
click at [213, 147] on input "text" at bounding box center [194, 154] width 158 height 14
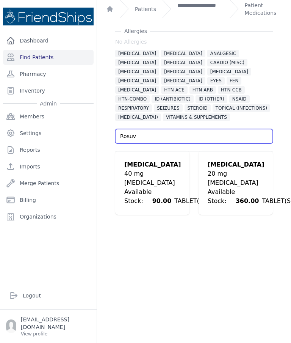
scroll to position [18, 0]
type input "Rosuv"
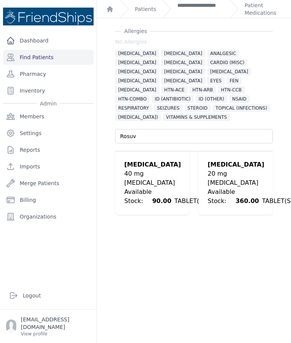
click at [149, 187] on div "Available Stock: 90.00 TABLET(S)" at bounding box center [164, 196] width 81 height 18
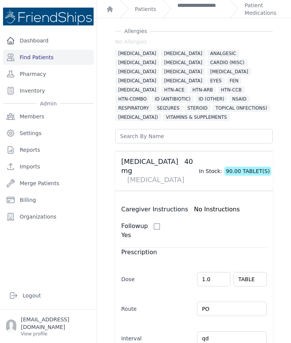
scroll to position [78, 0]
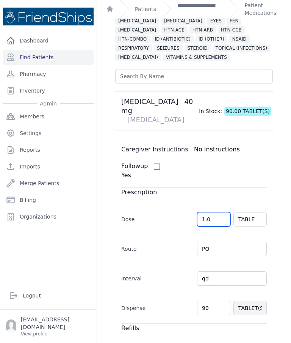
click at [217, 212] on input "1.0" at bounding box center [213, 219] width 33 height 14
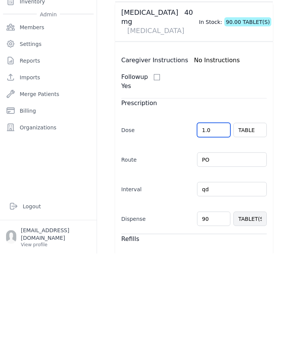
type input "1"
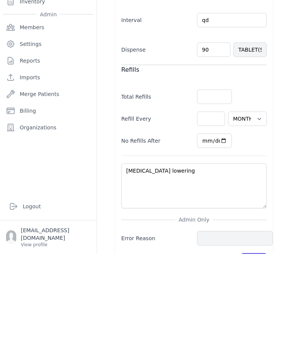
scroll to position [251, 0]
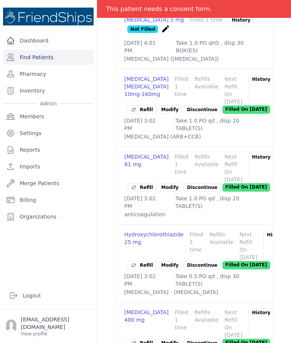
scroll to position [273, 0]
